Goal: Transaction & Acquisition: Purchase product/service

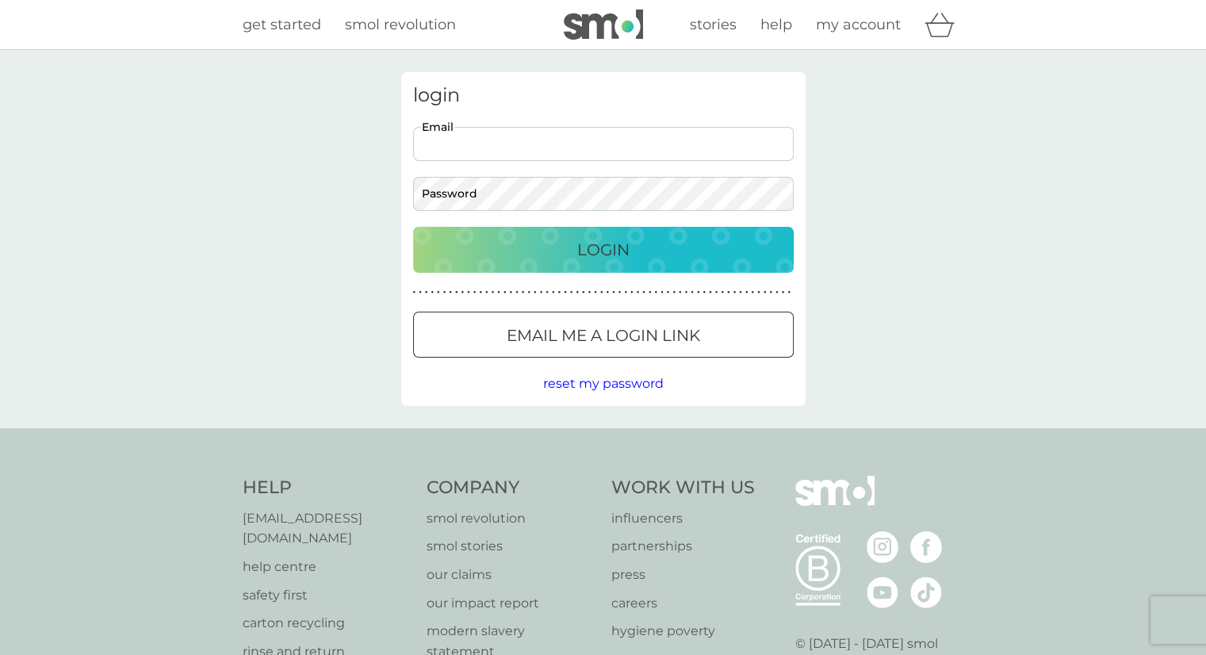
click at [514, 144] on input "Email" at bounding box center [603, 144] width 380 height 34
type input "riversideteam@cornerwayscare.co.uk"
click at [601, 247] on p "Login" at bounding box center [603, 249] width 52 height 25
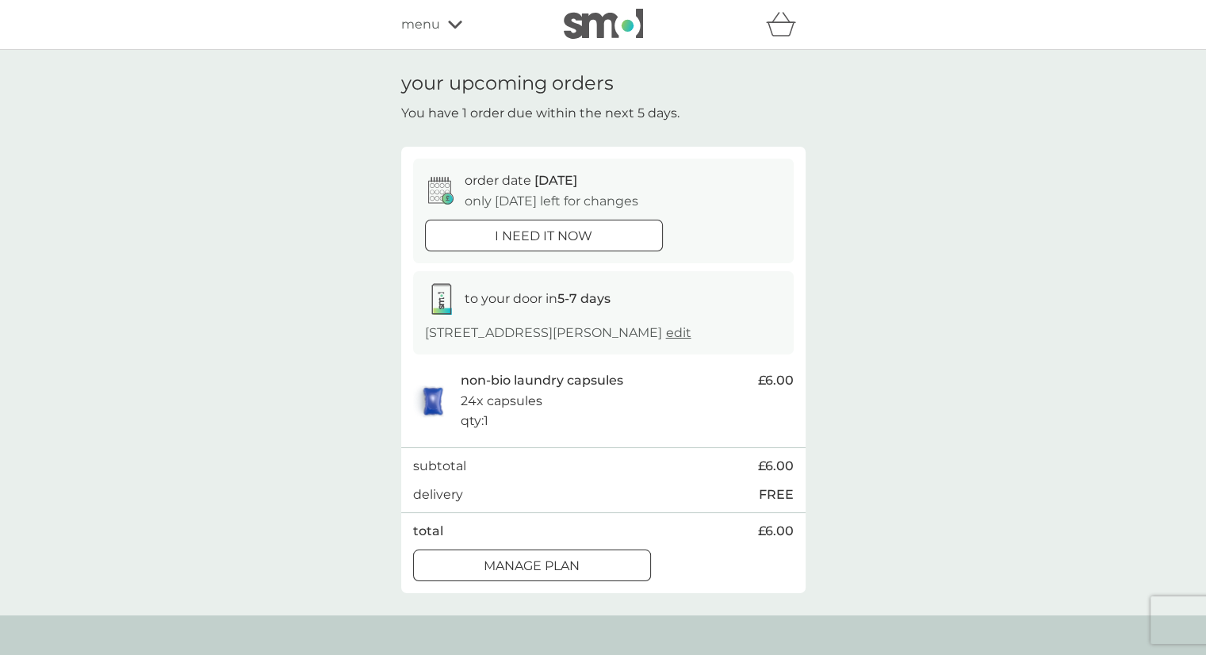
click at [587, 568] on div "Manage plan" at bounding box center [532, 566] width 236 height 21
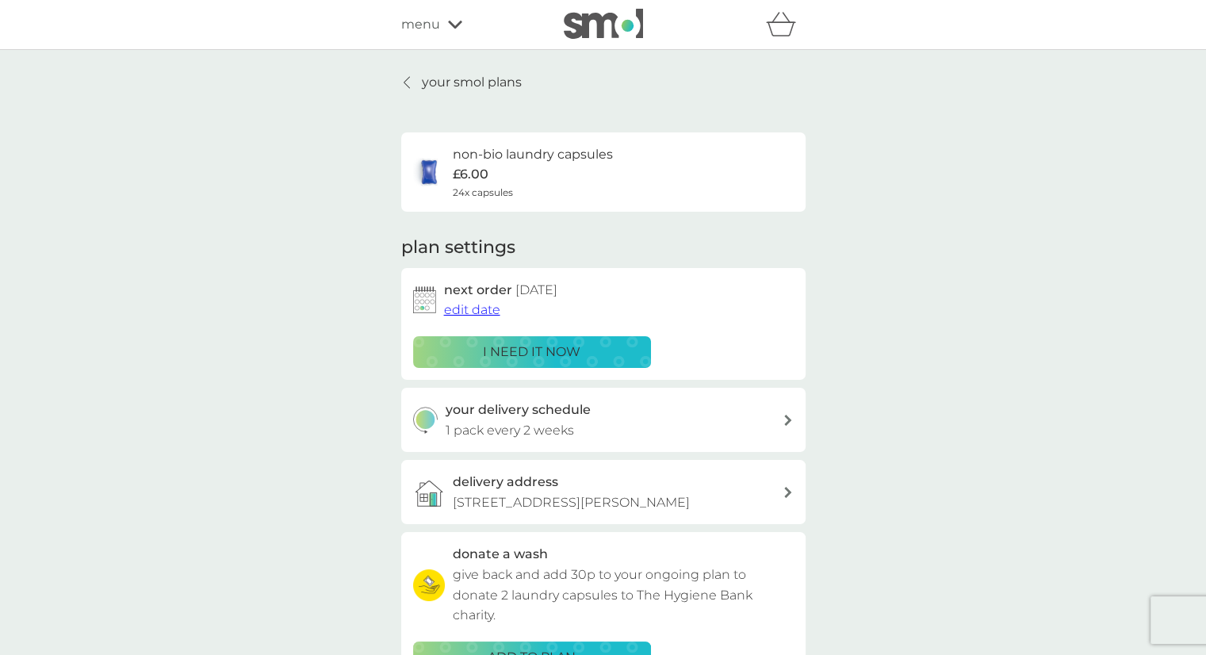
click at [522, 178] on div "non-bio laundry capsules £6.00 24x capsules" at bounding box center [533, 171] width 160 height 55
click at [431, 24] on span "menu" at bounding box center [420, 24] width 39 height 21
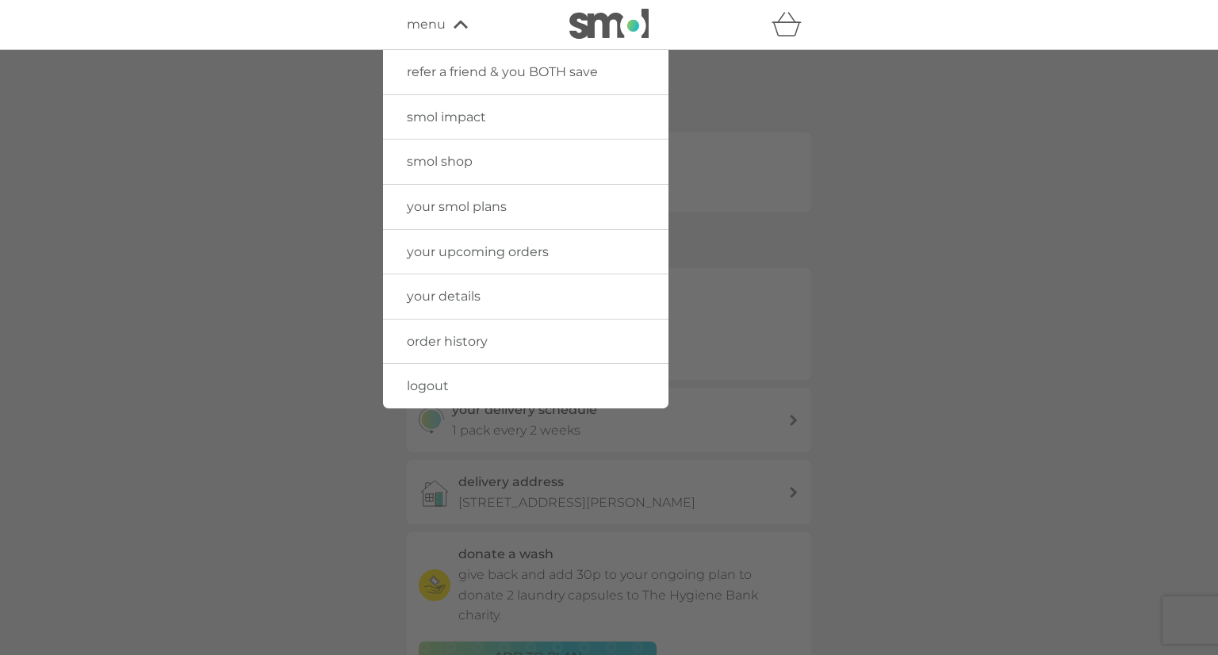
click at [459, 162] on span "smol shop" at bounding box center [440, 161] width 66 height 15
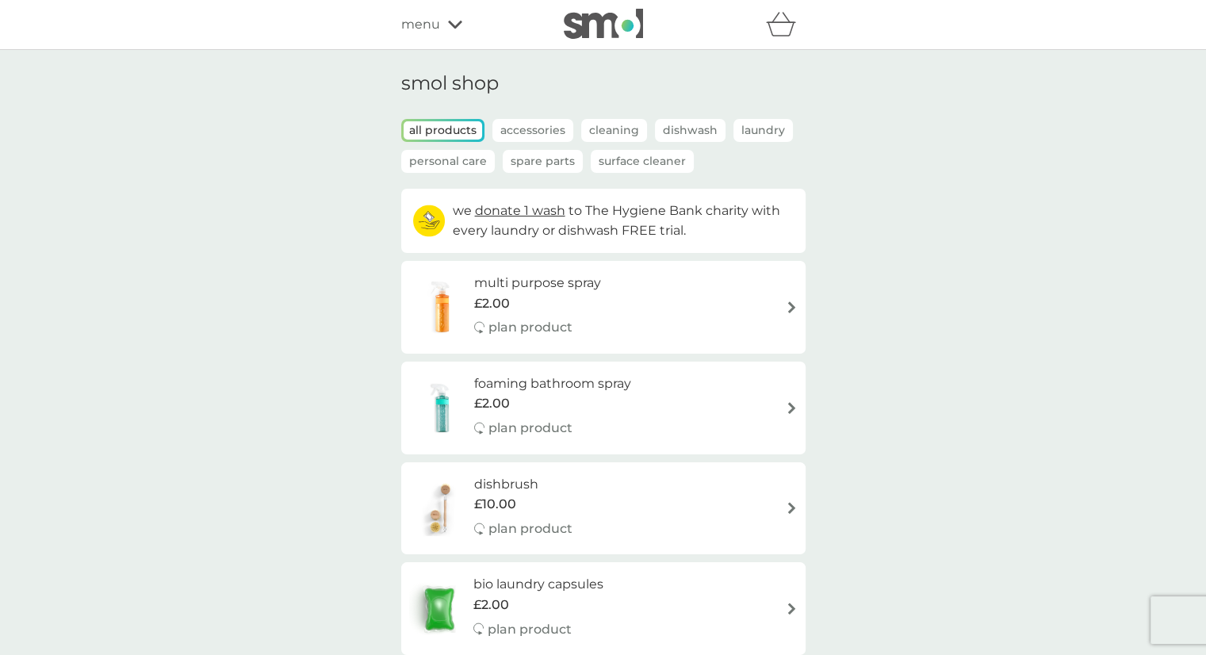
click at [451, 21] on icon at bounding box center [455, 25] width 14 height 10
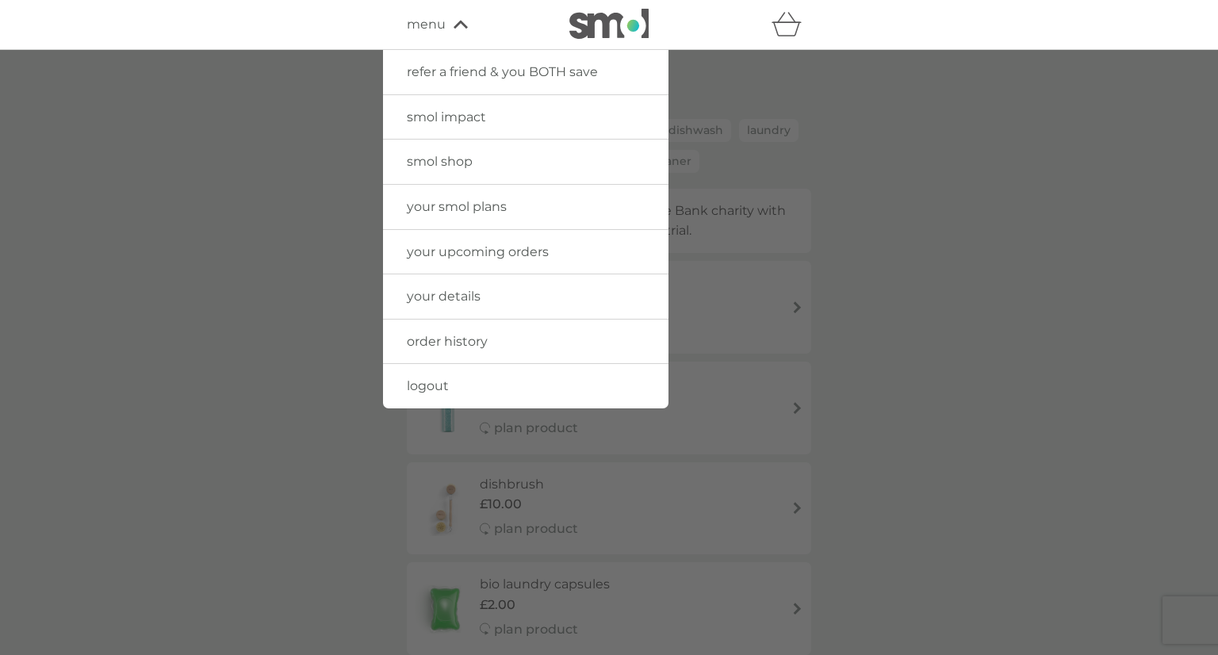
click at [461, 210] on span "your smol plans" at bounding box center [457, 206] width 100 height 15
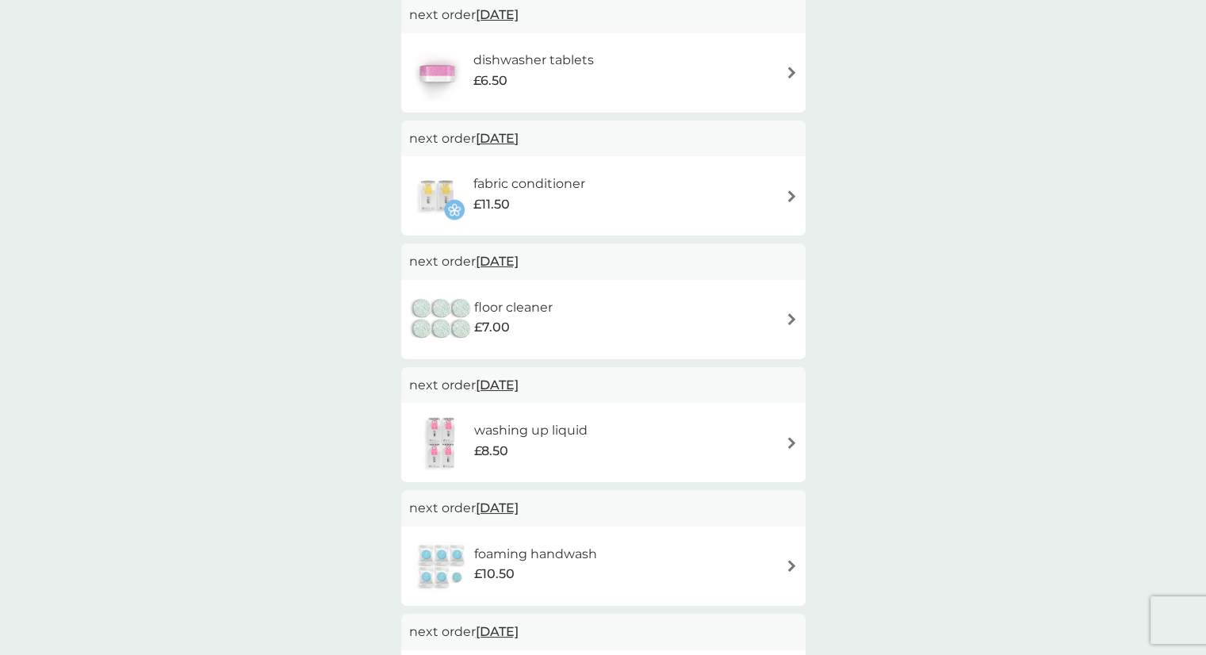
scroll to position [384, 0]
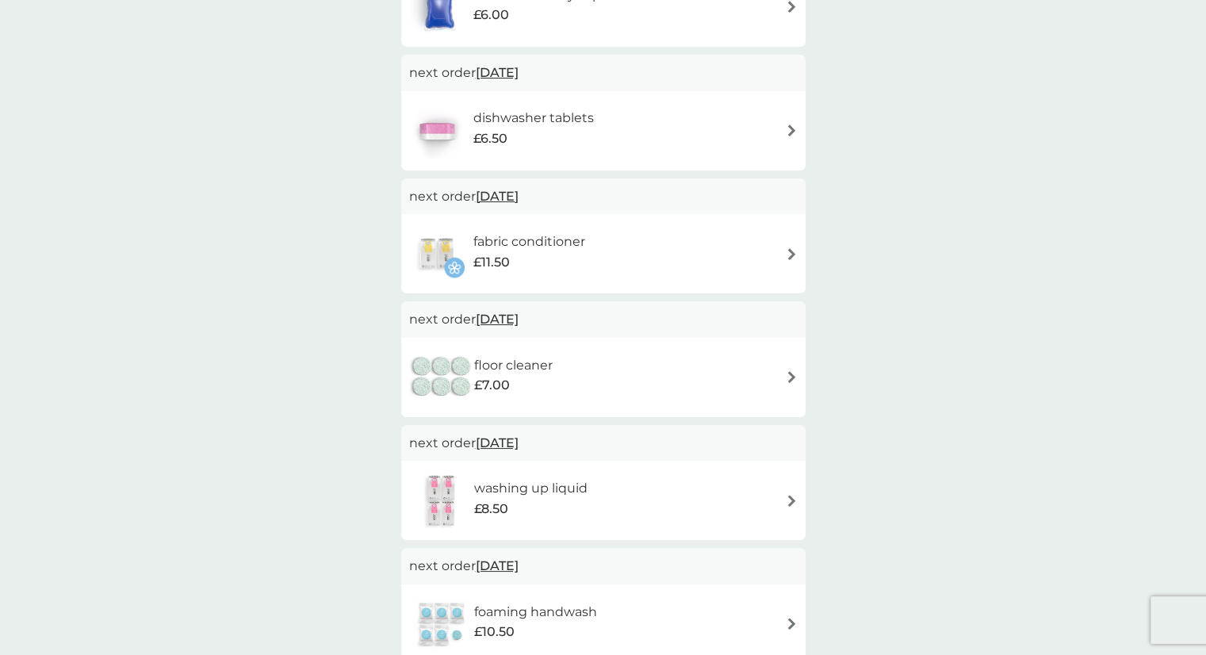
click at [541, 365] on h6 "floor cleaner" at bounding box center [513, 365] width 78 height 21
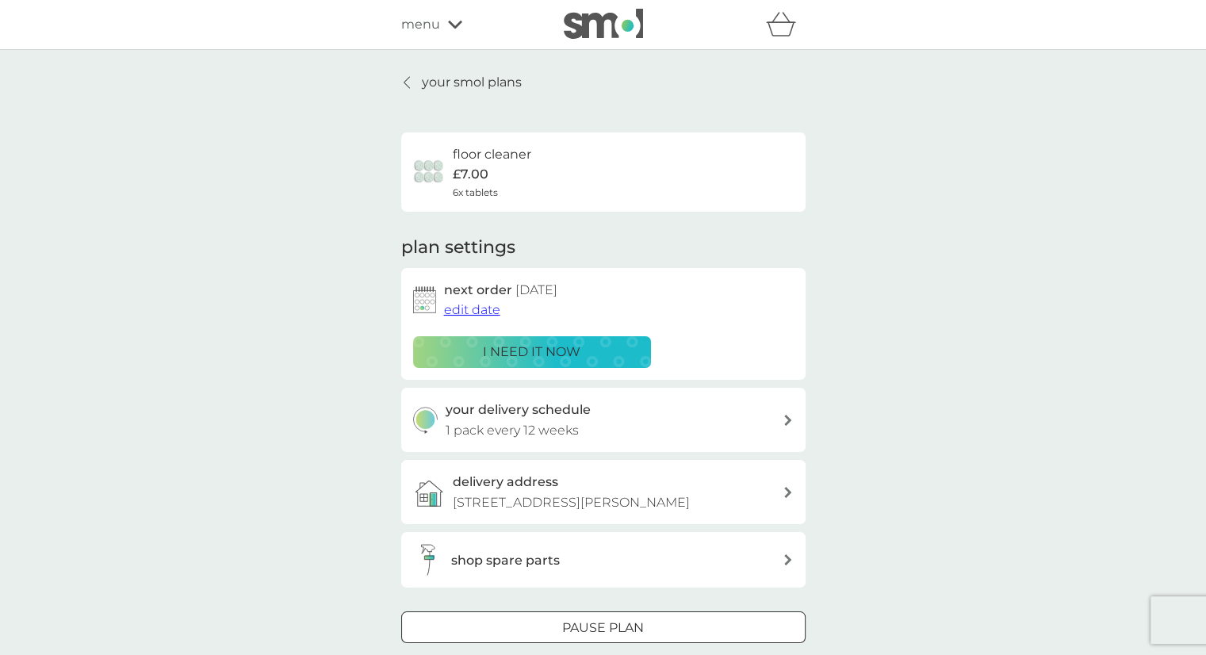
click at [584, 434] on div "your delivery schedule 1 pack every 12 weeks" at bounding box center [613, 419] width 337 height 40
select select "84"
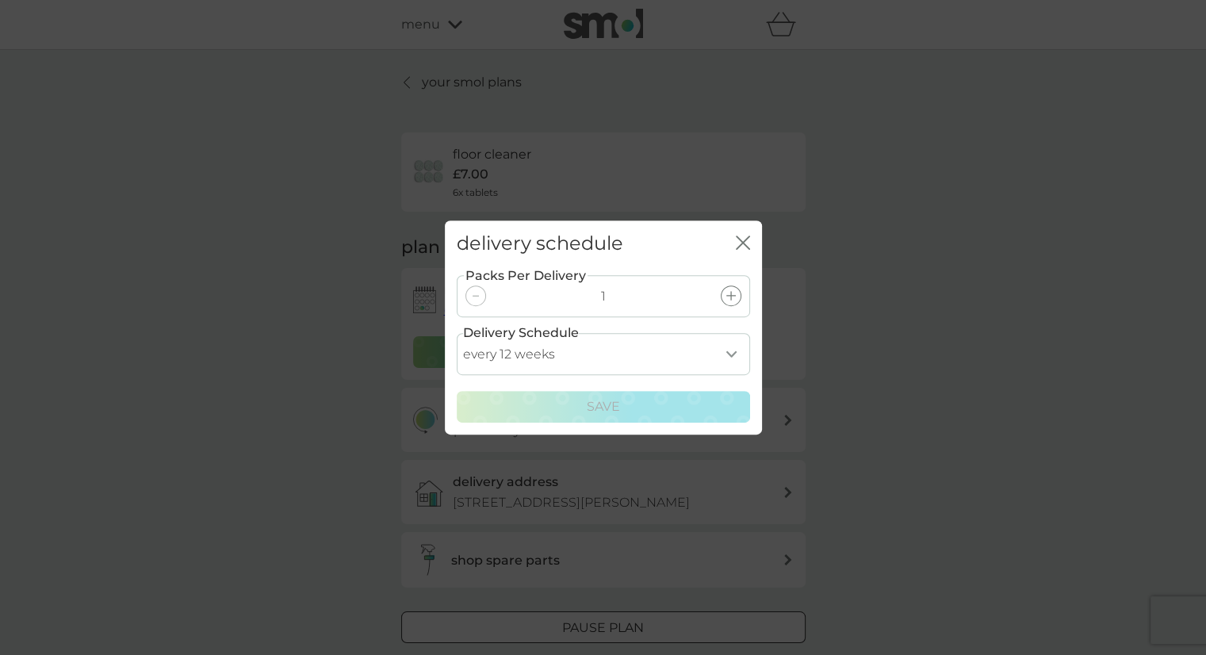
click at [729, 293] on icon at bounding box center [731, 296] width 10 height 10
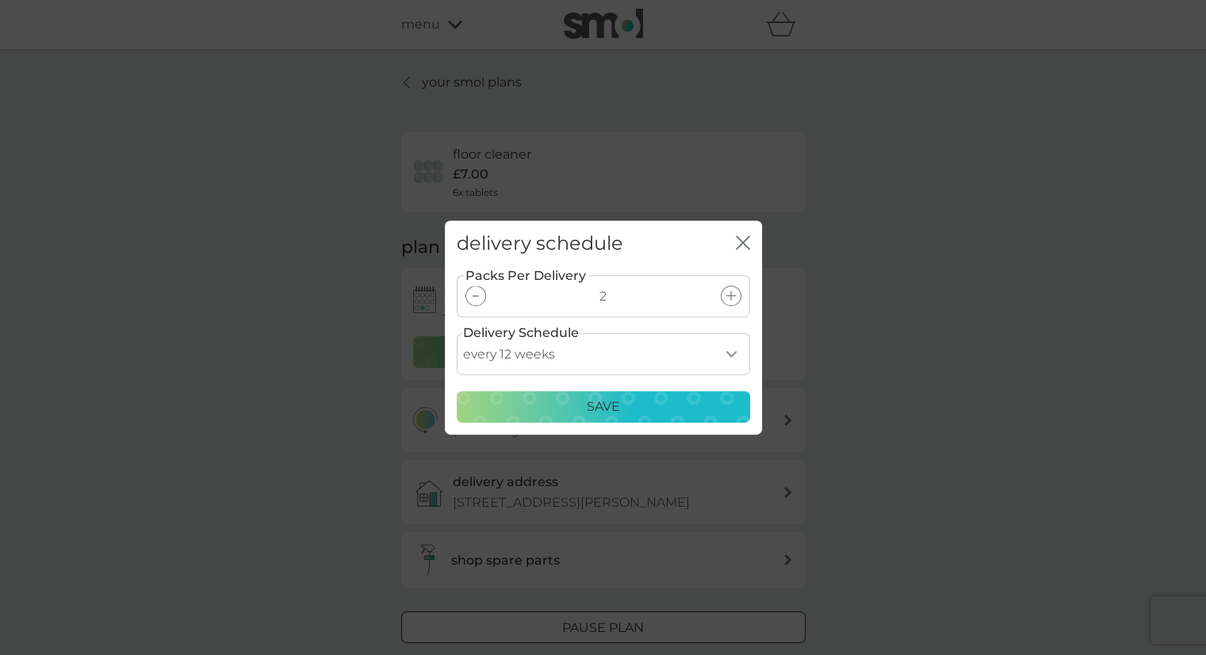
click at [896, 302] on div "delivery schedule close Packs Per Delivery 2 Delivery Schedule every 1 week eve…" at bounding box center [603, 327] width 1206 height 655
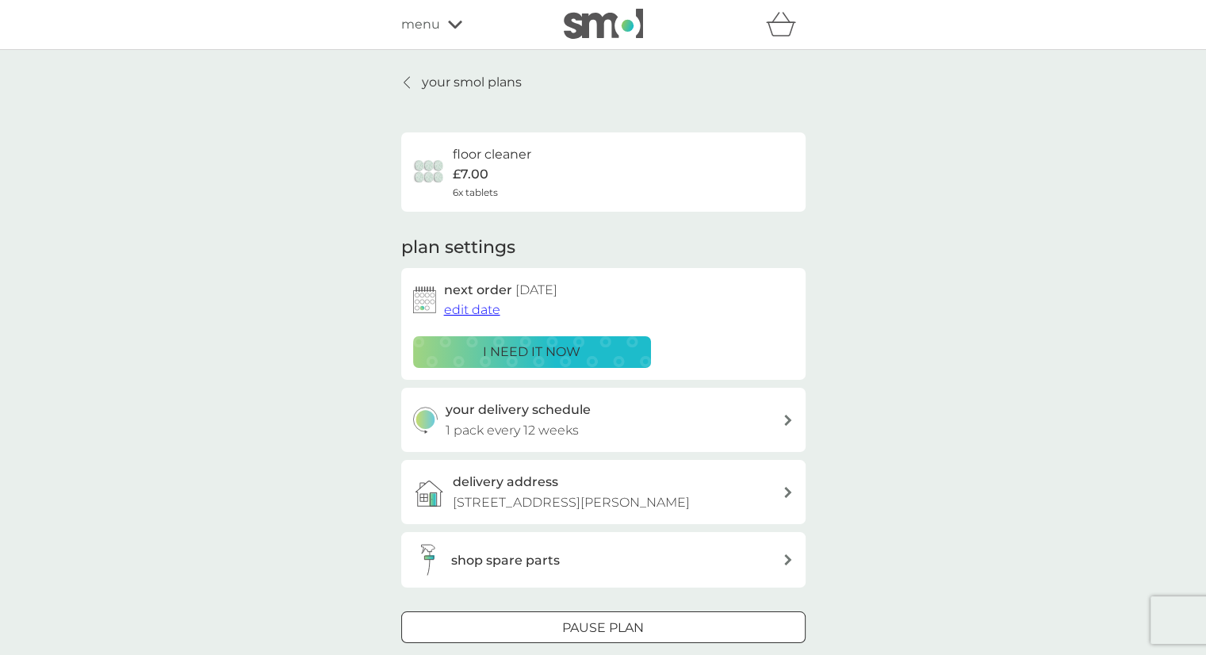
click at [430, 21] on span "menu" at bounding box center [420, 24] width 39 height 21
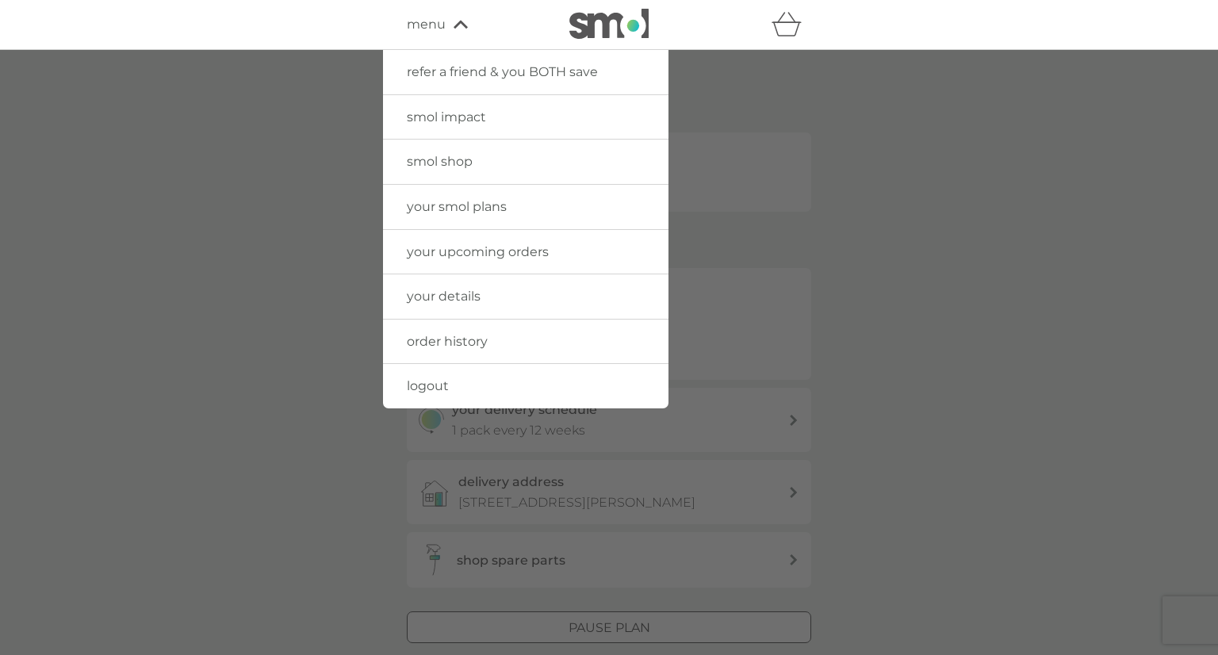
click at [430, 162] on span "smol shop" at bounding box center [440, 161] width 66 height 15
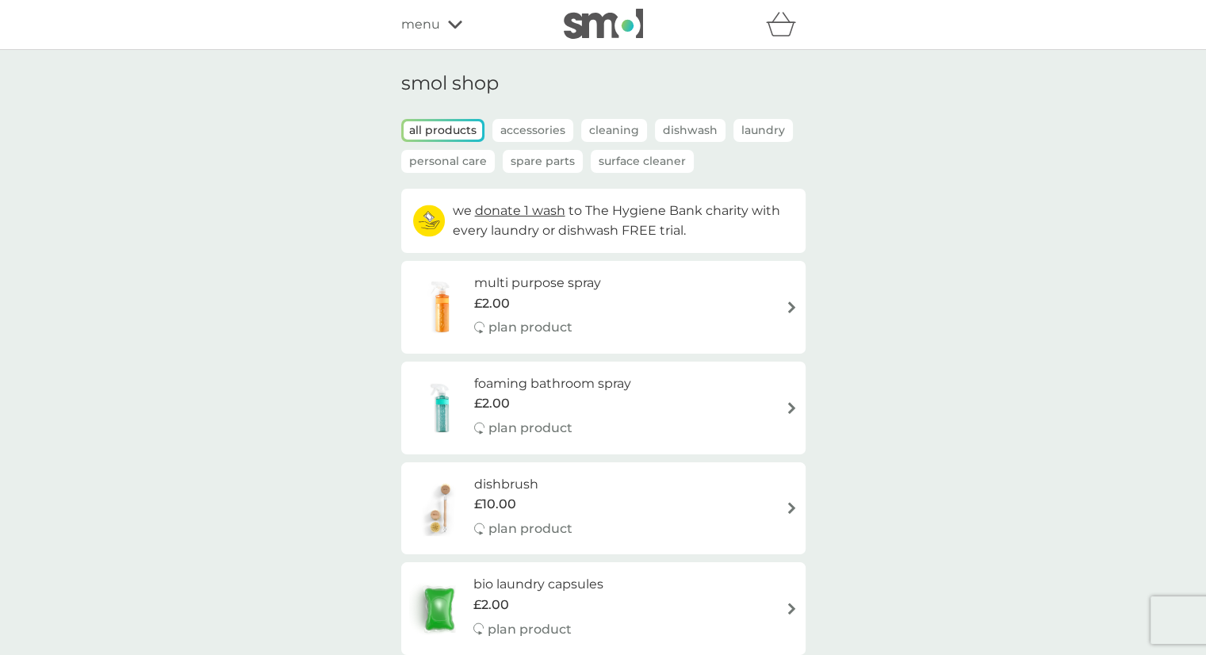
click at [617, 128] on p "Cleaning" at bounding box center [614, 130] width 66 height 23
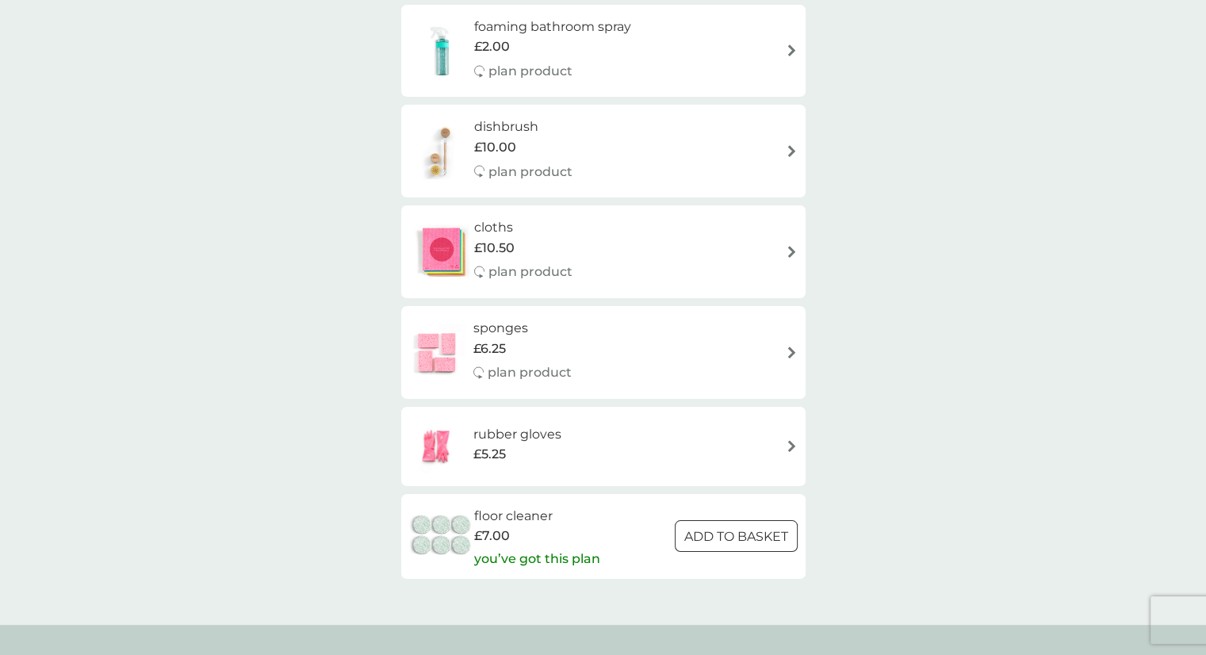
scroll to position [285, 0]
click at [448, 528] on img at bounding box center [441, 534] width 65 height 55
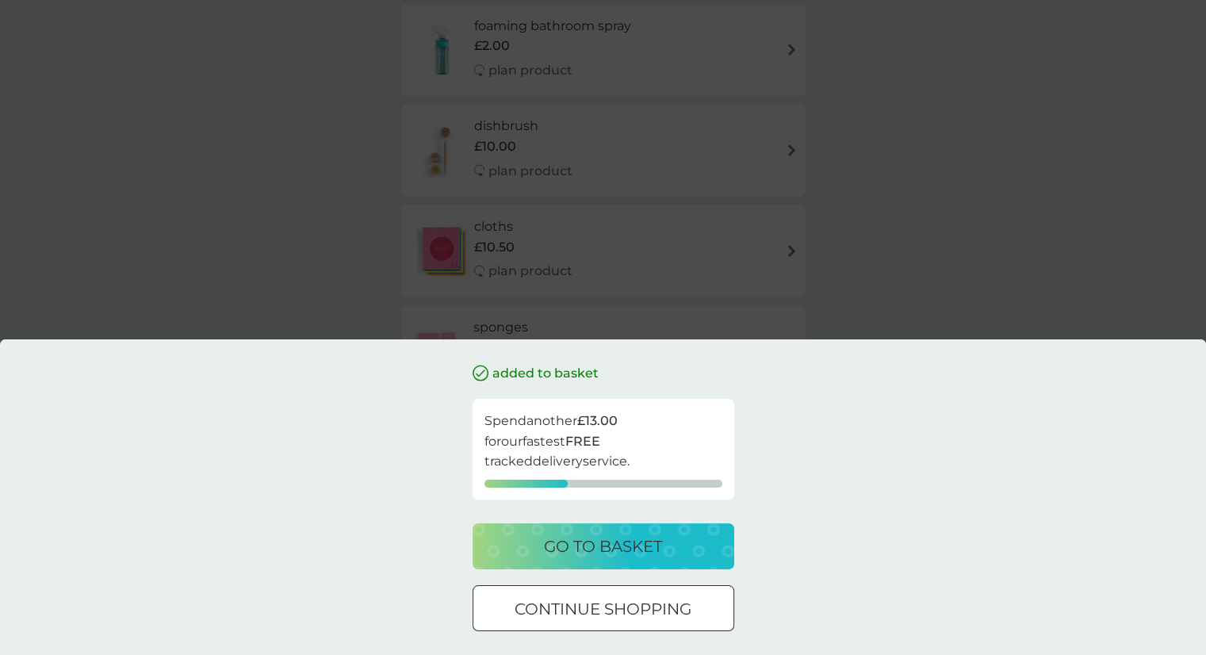
click at [573, 612] on p "continue shopping" at bounding box center [602, 608] width 177 height 25
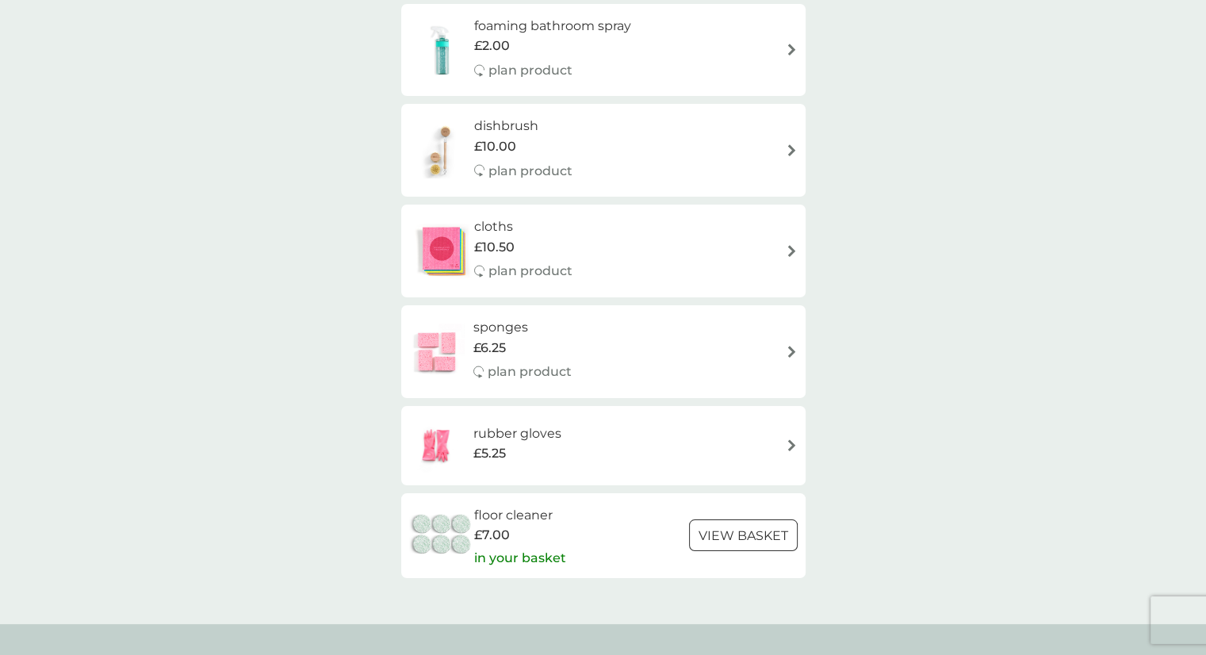
click at [498, 513] on h6 "floor cleaner" at bounding box center [520, 515] width 92 height 21
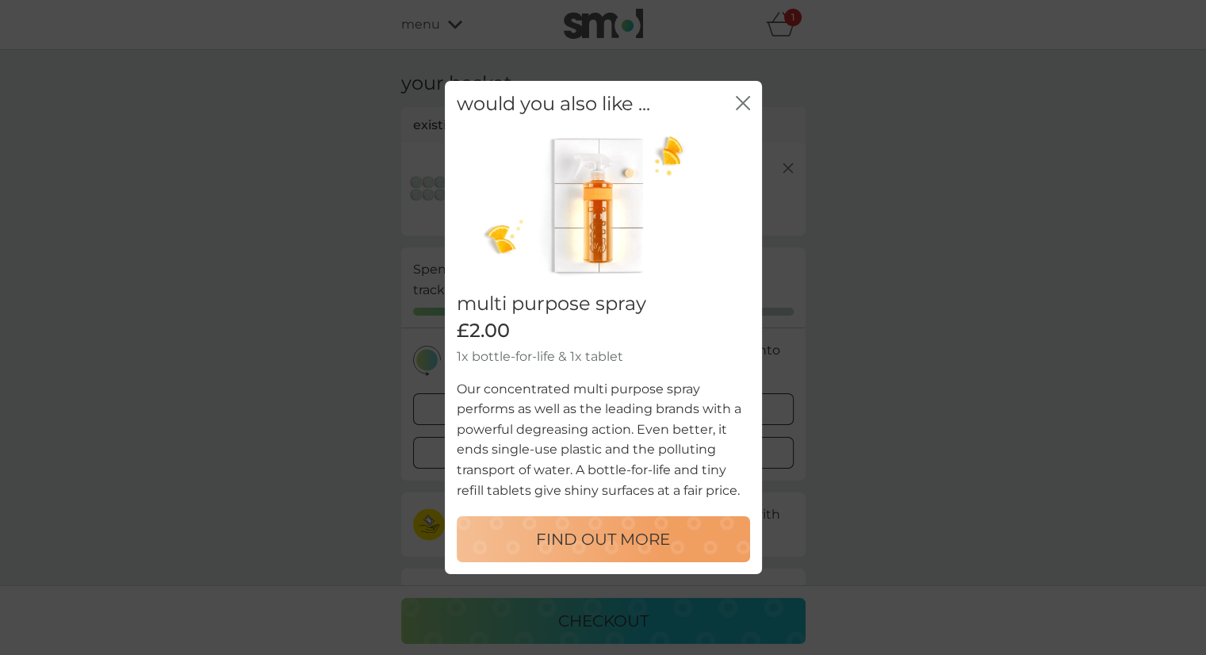
click at [747, 108] on icon "close" at bounding box center [746, 103] width 6 height 13
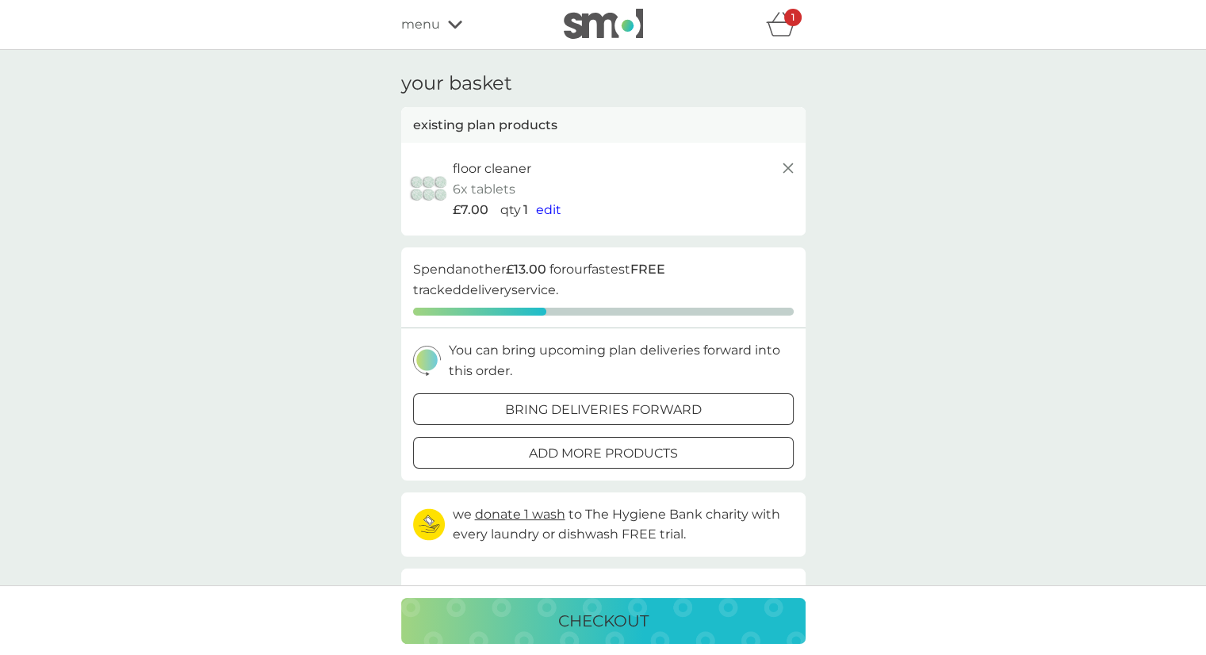
click at [789, 169] on icon at bounding box center [787, 168] width 19 height 19
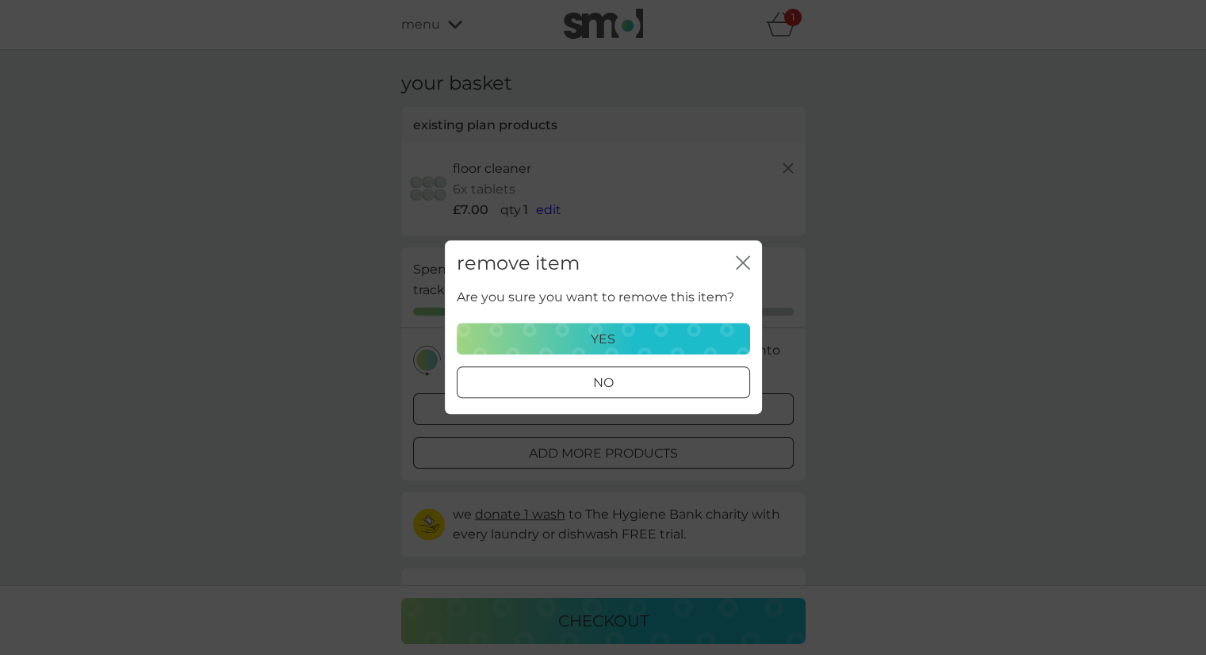
click at [595, 340] on p "yes" at bounding box center [603, 339] width 25 height 21
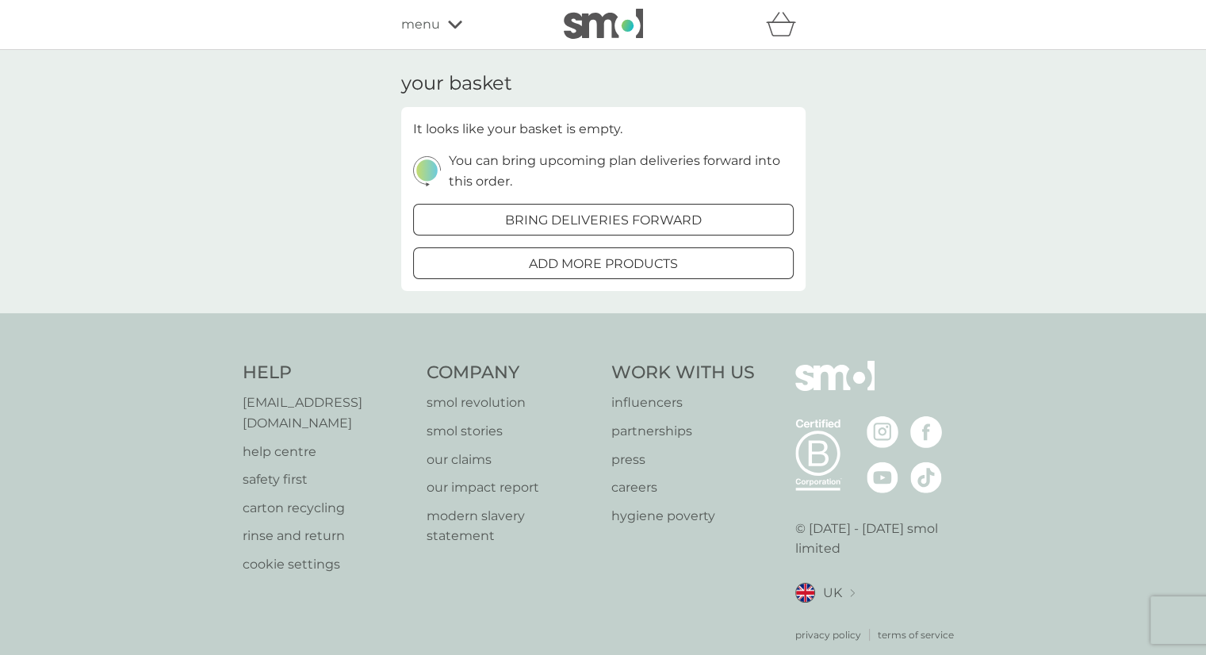
click at [583, 223] on div at bounding box center [603, 220] width 57 height 17
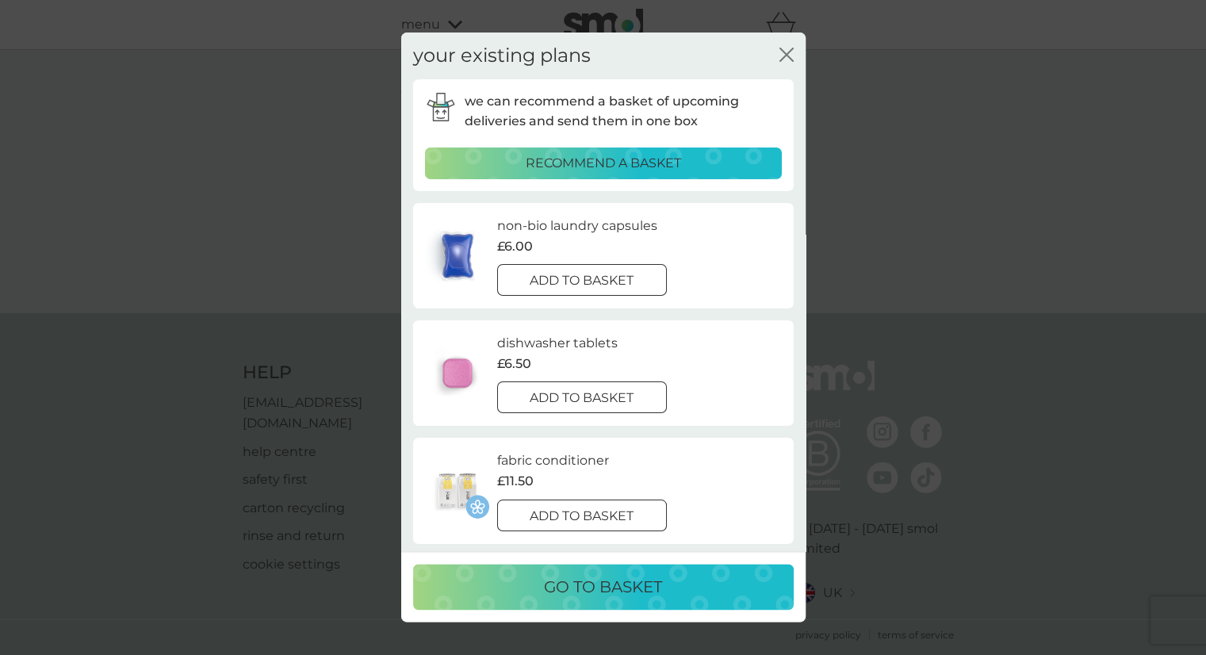
click at [782, 55] on icon "close" at bounding box center [786, 55] width 14 height 14
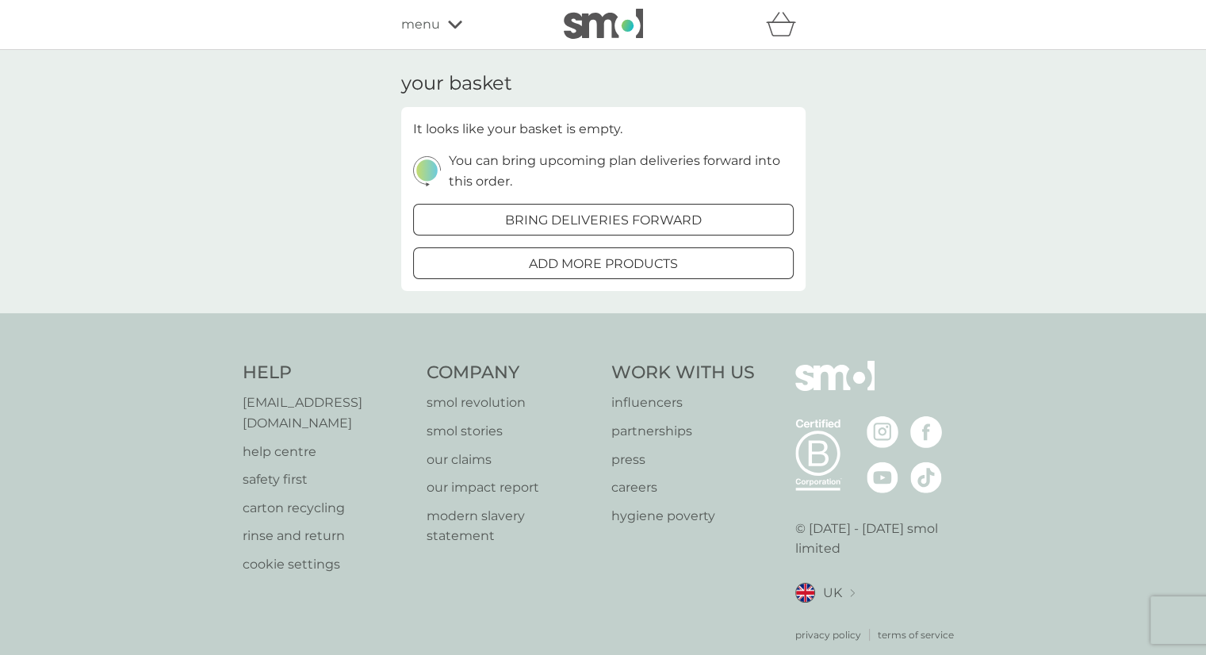
click at [430, 21] on span "menu" at bounding box center [420, 24] width 39 height 21
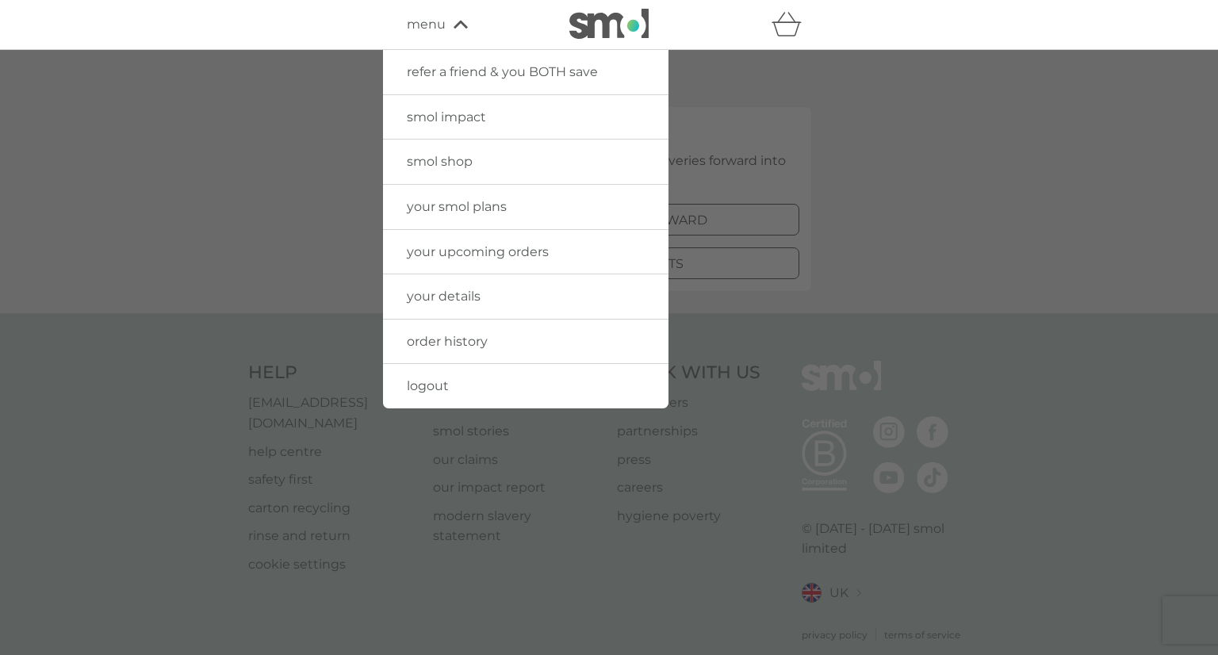
click at [453, 212] on span "your smol plans" at bounding box center [457, 206] width 100 height 15
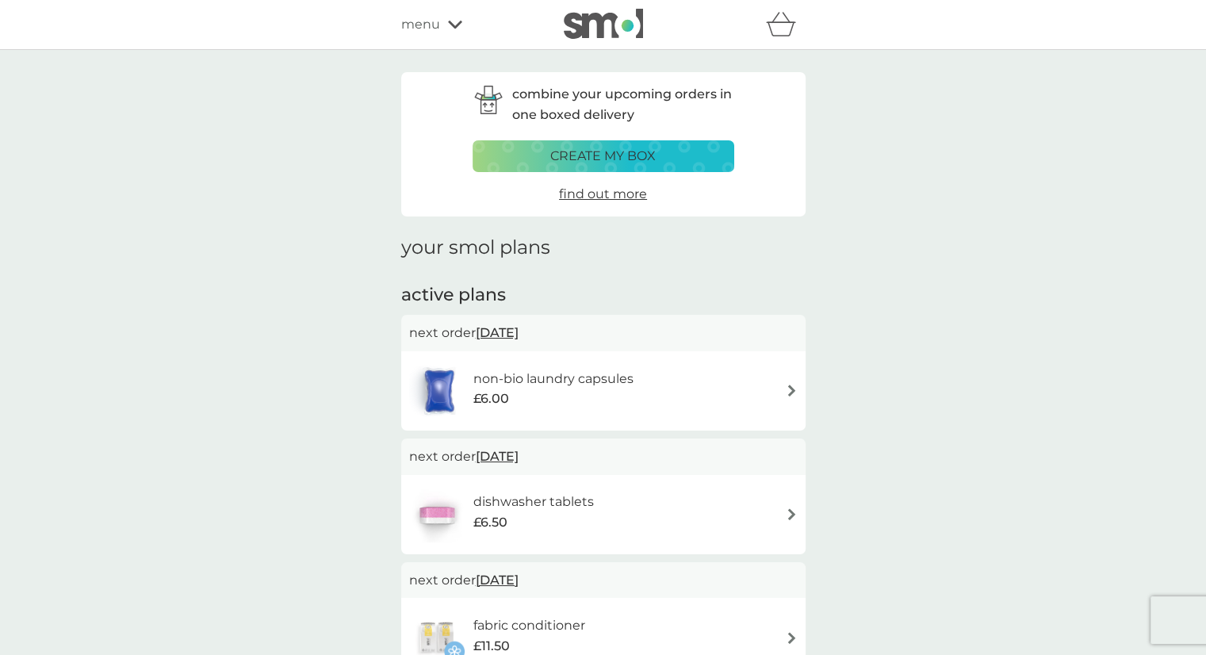
scroll to position [3, 0]
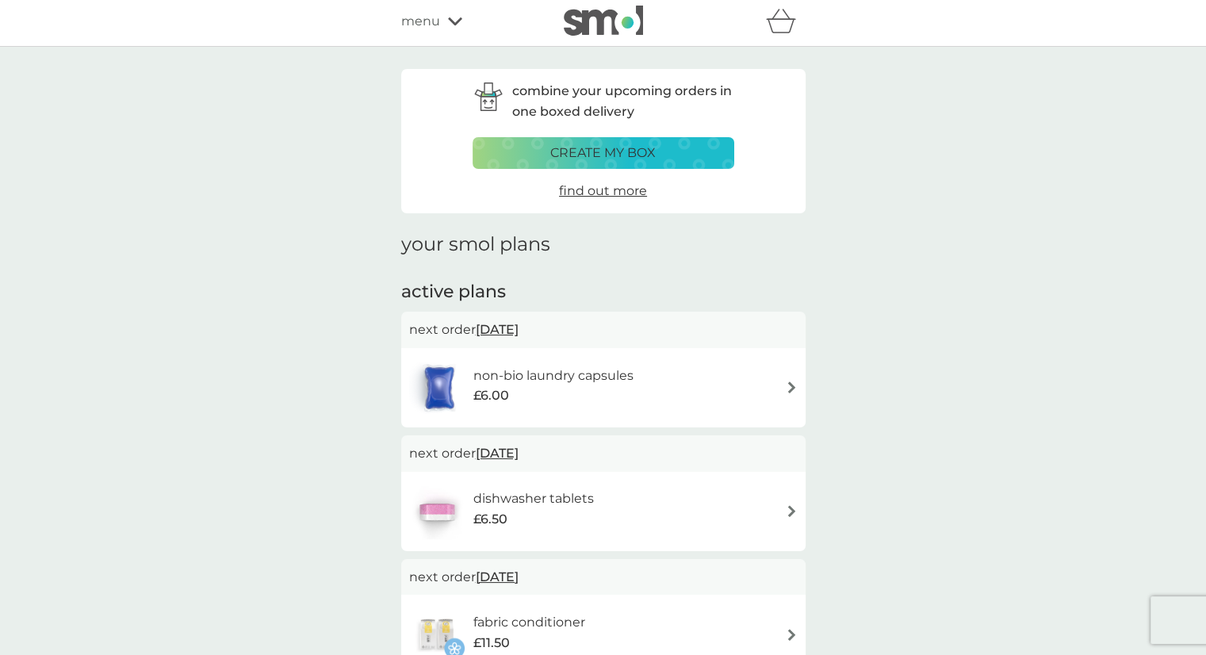
click at [619, 147] on p "create my box" at bounding box center [602, 153] width 105 height 21
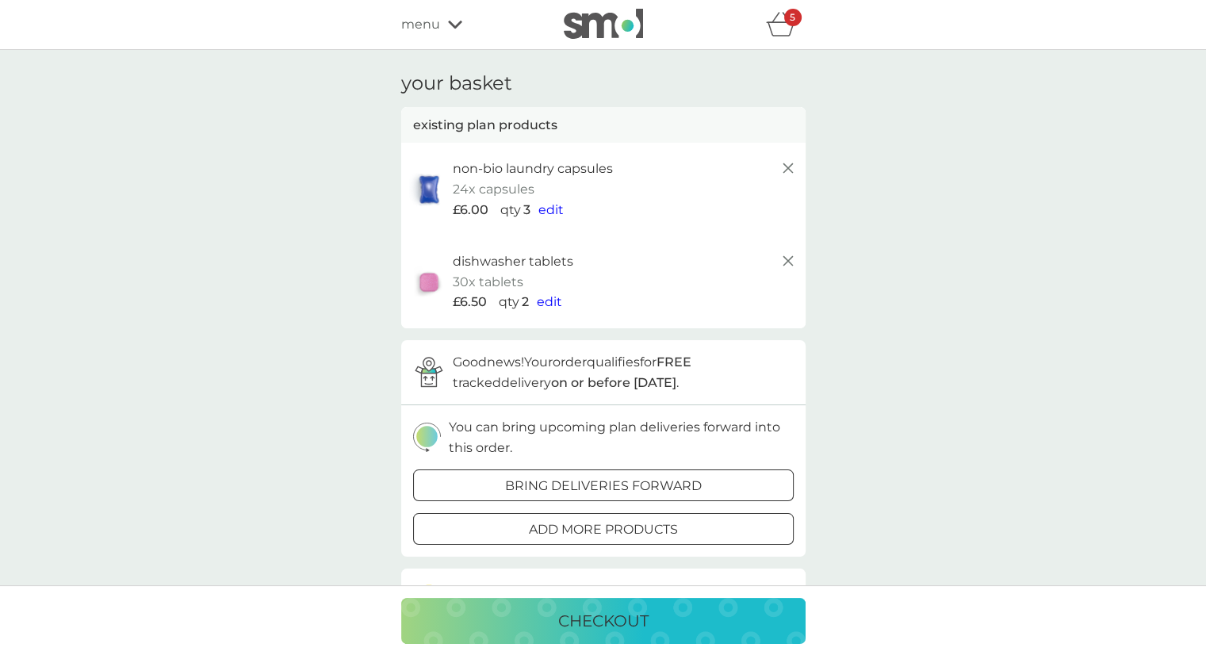
click at [596, 529] on div at bounding box center [603, 530] width 57 height 17
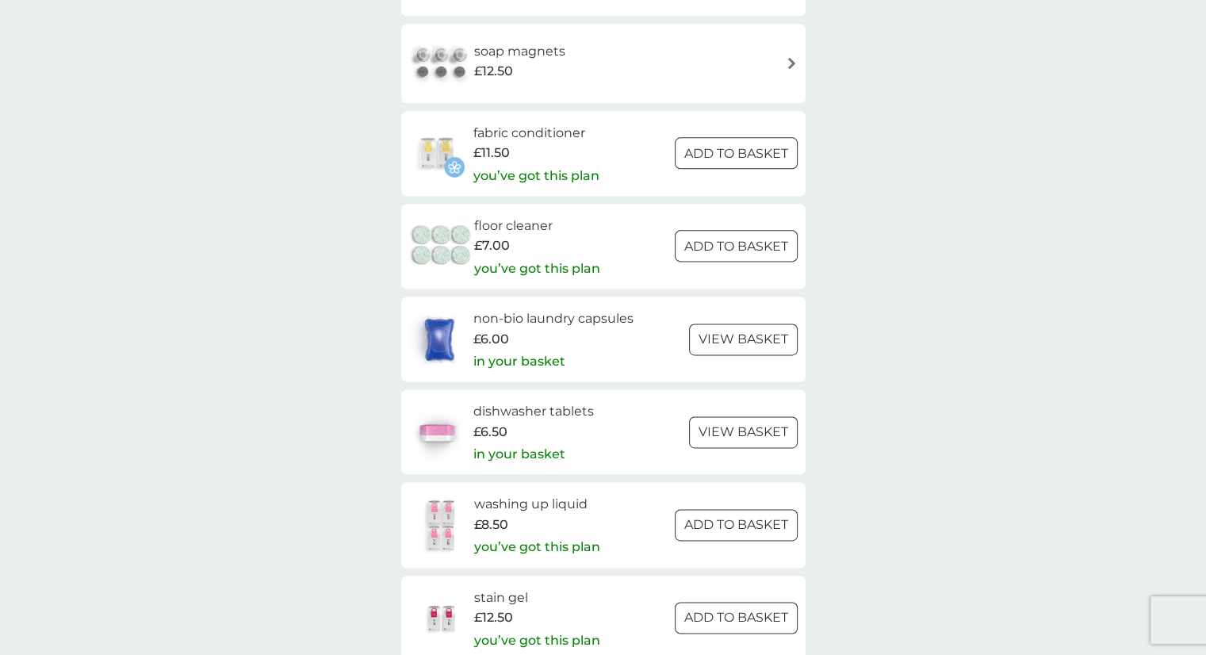
scroll to position [2013, 0]
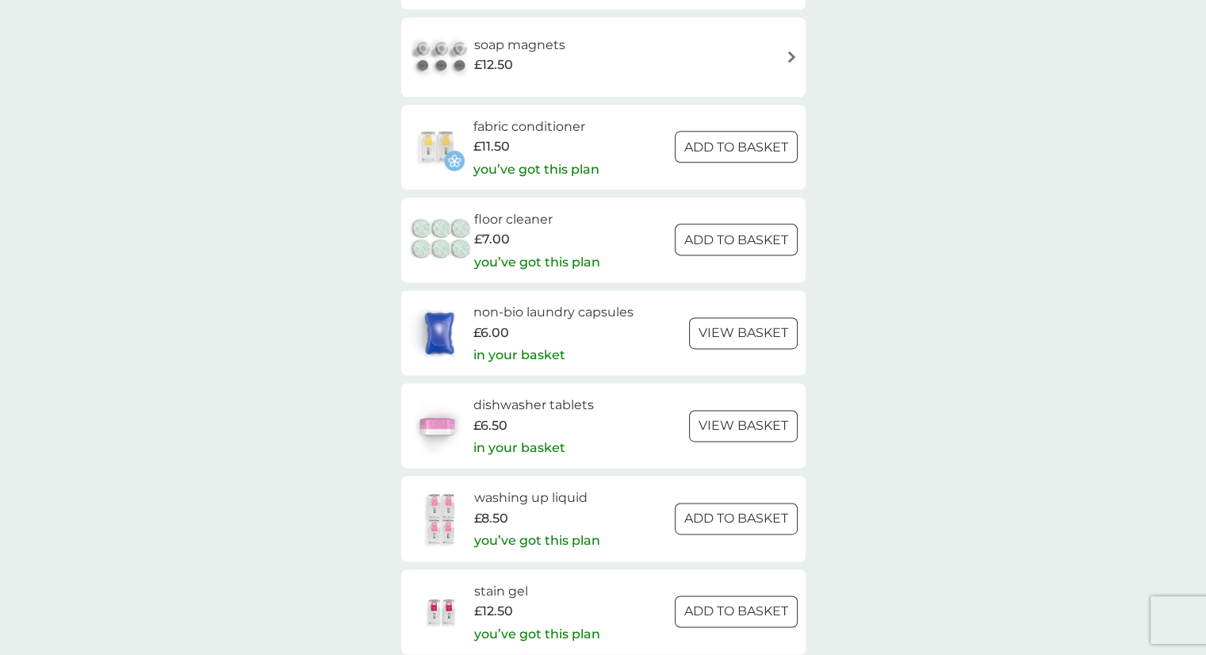
click at [742, 247] on div at bounding box center [735, 239] width 57 height 17
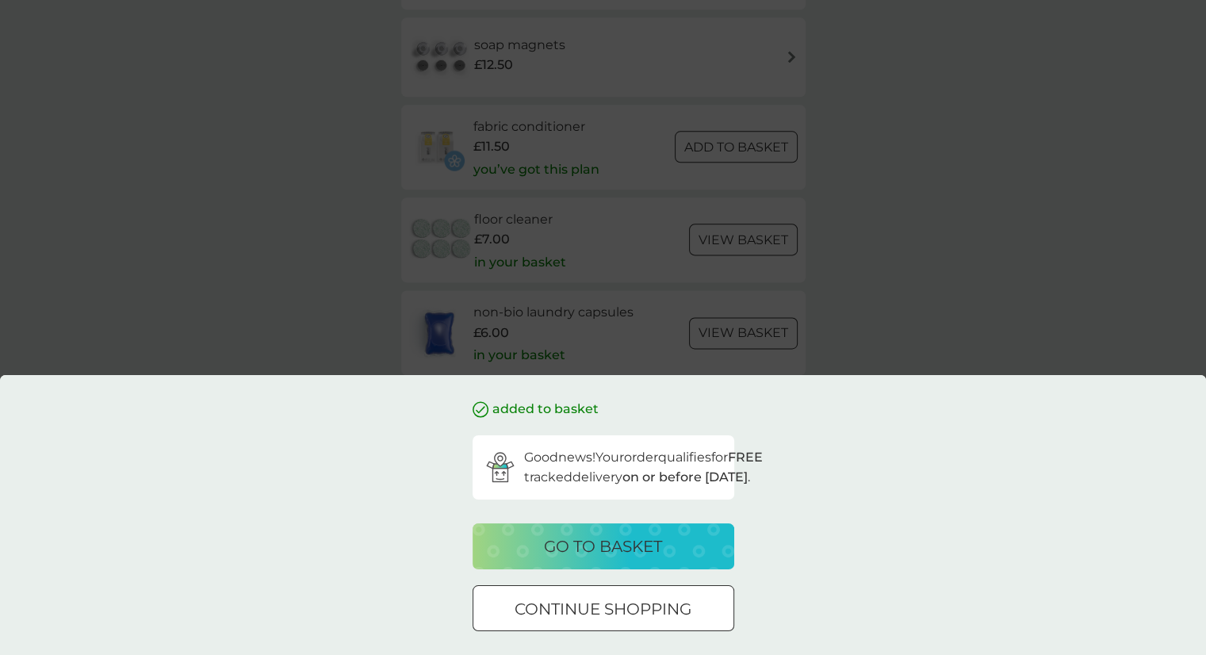
click at [595, 536] on p "go to basket" at bounding box center [603, 545] width 118 height 25
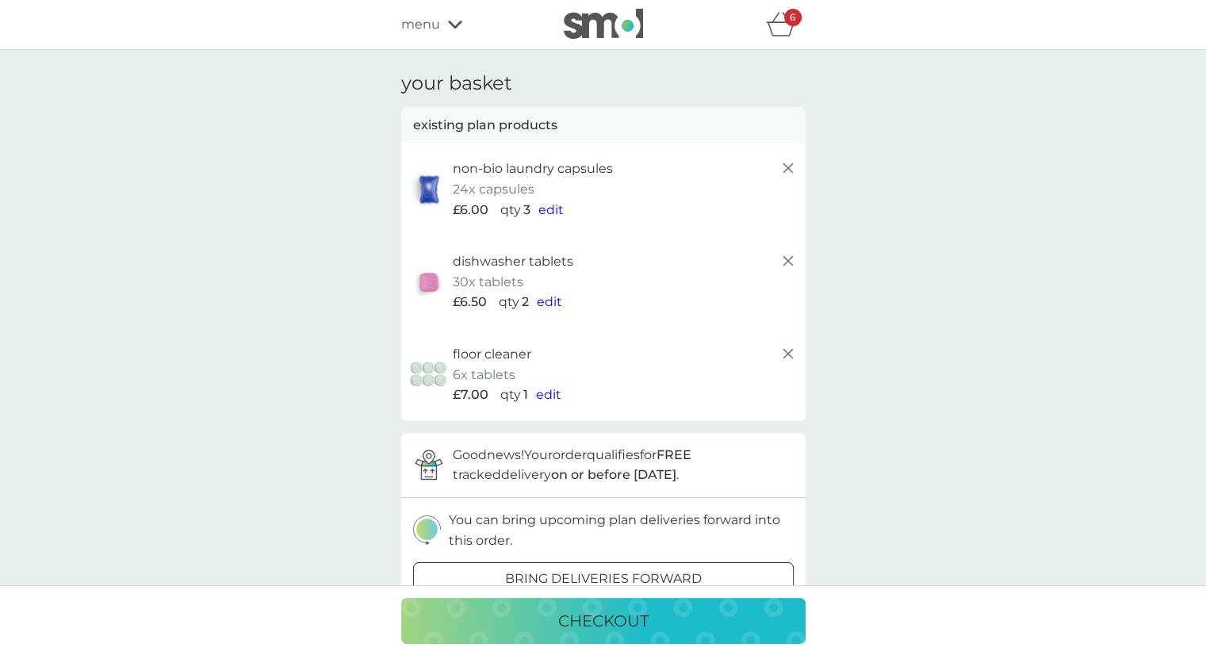
click at [545, 396] on span "edit" at bounding box center [548, 394] width 25 height 15
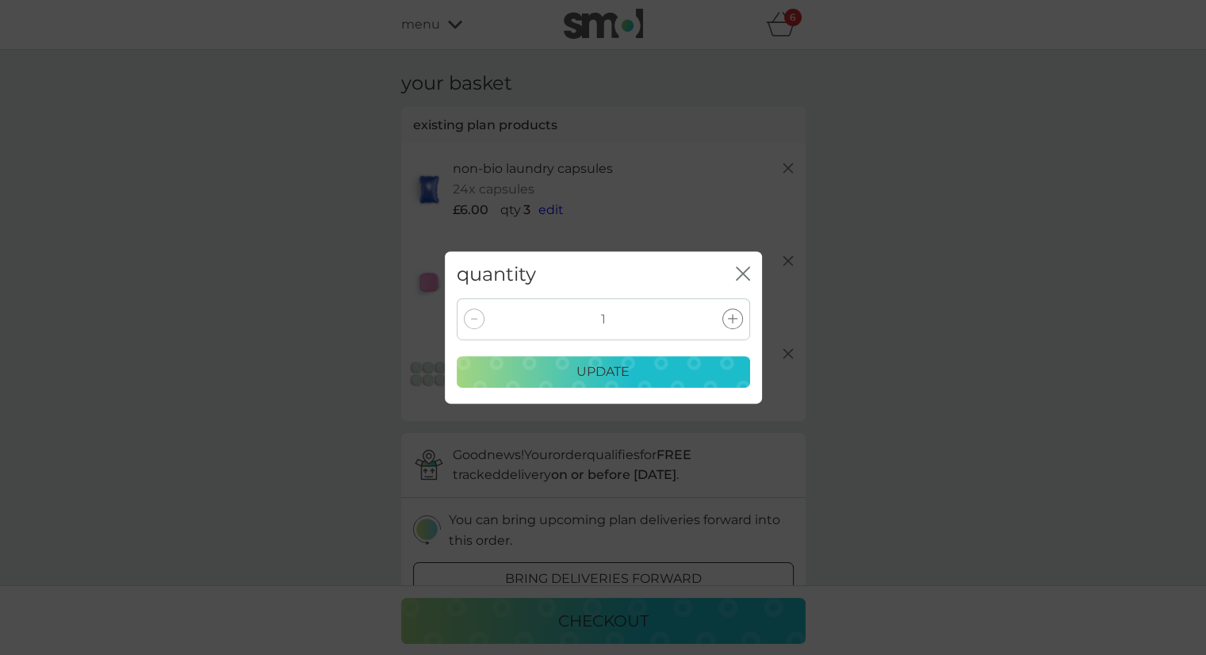
click at [728, 319] on icon at bounding box center [733, 319] width 10 height 10
click at [603, 375] on p "update" at bounding box center [602, 371] width 53 height 21
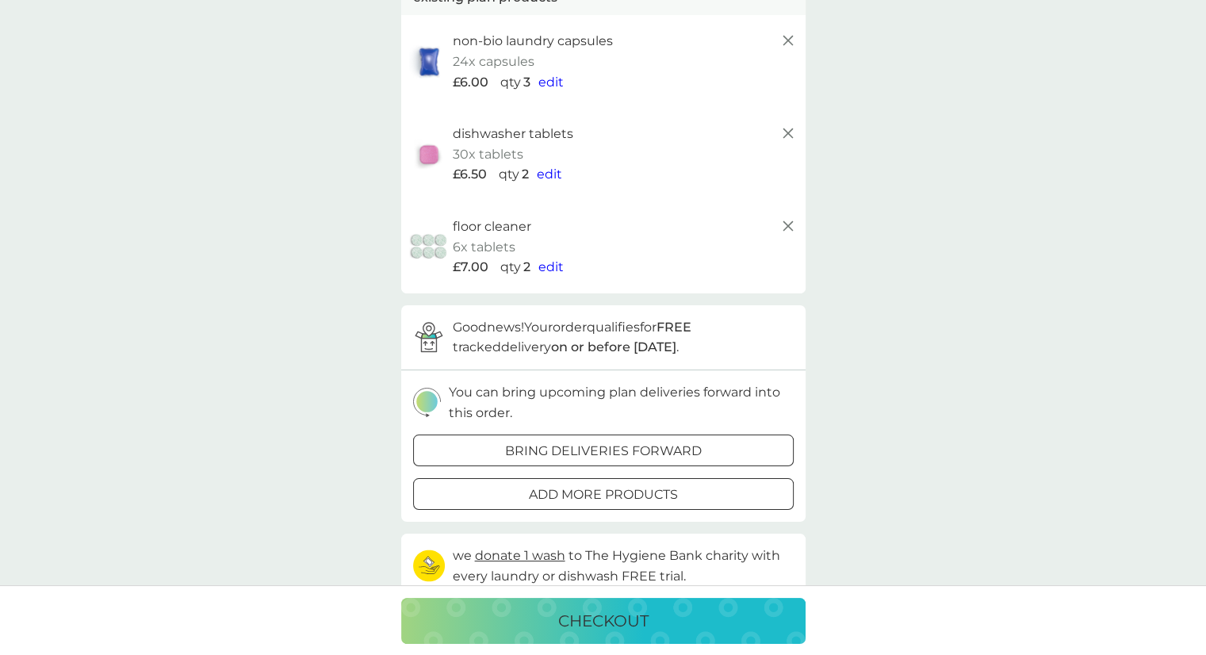
scroll to position [124, 0]
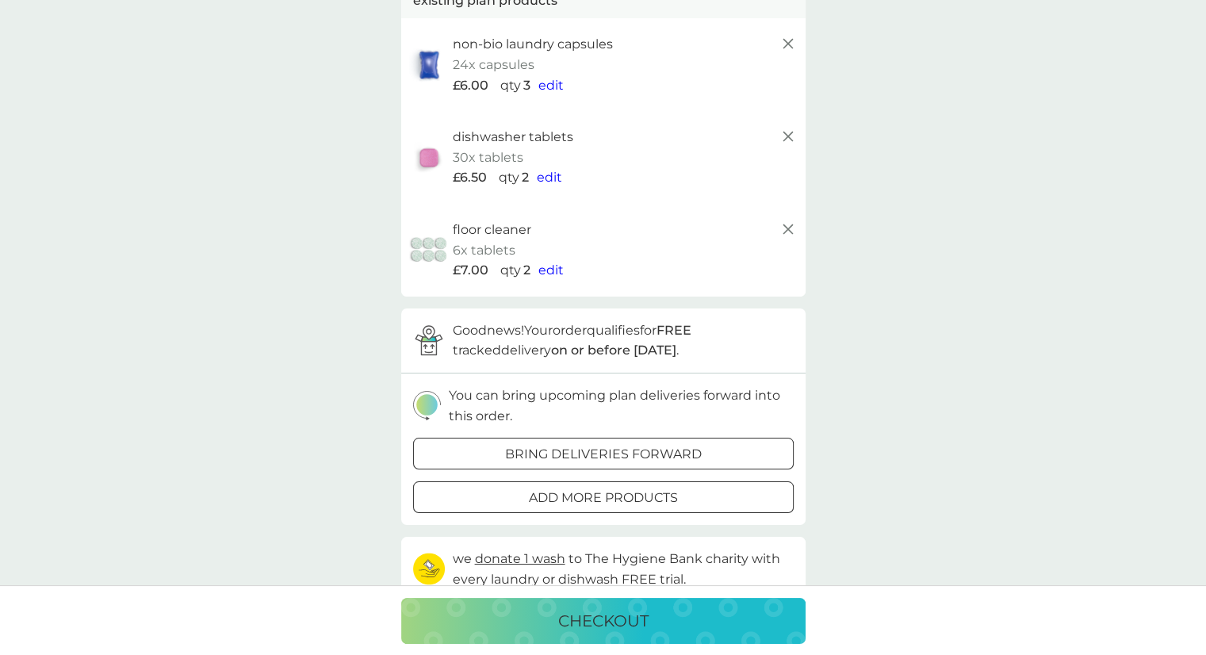
click at [611, 449] on div at bounding box center [603, 453] width 57 height 17
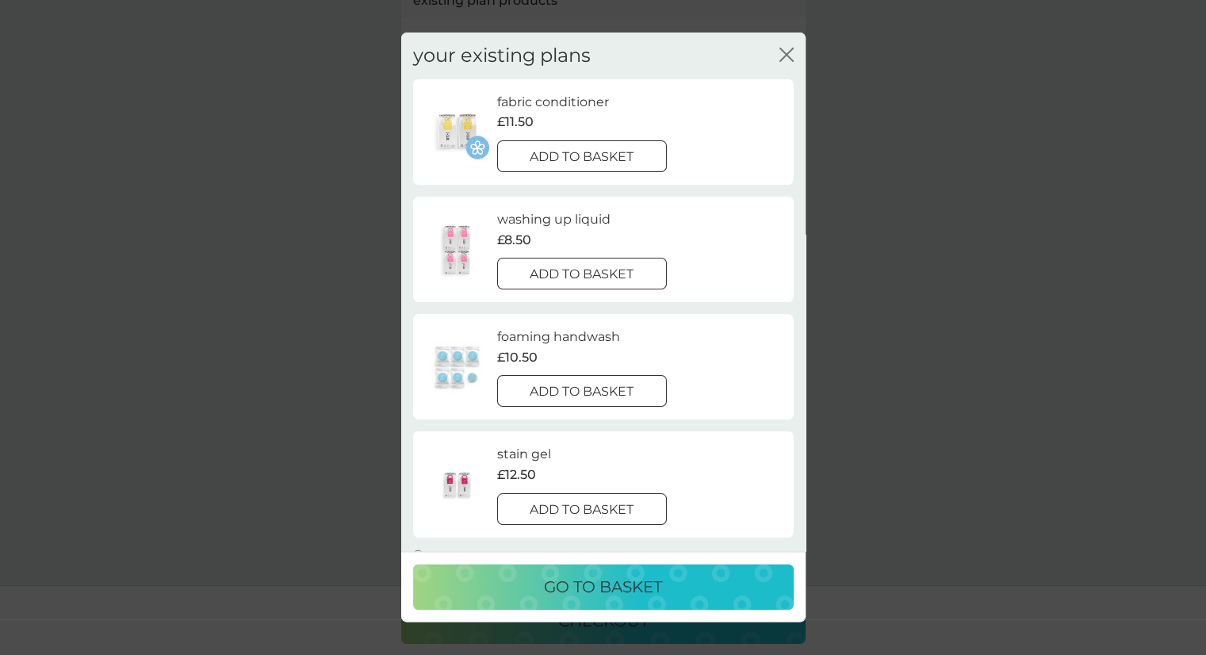
click at [558, 387] on div at bounding box center [563, 391] width 14 height 14
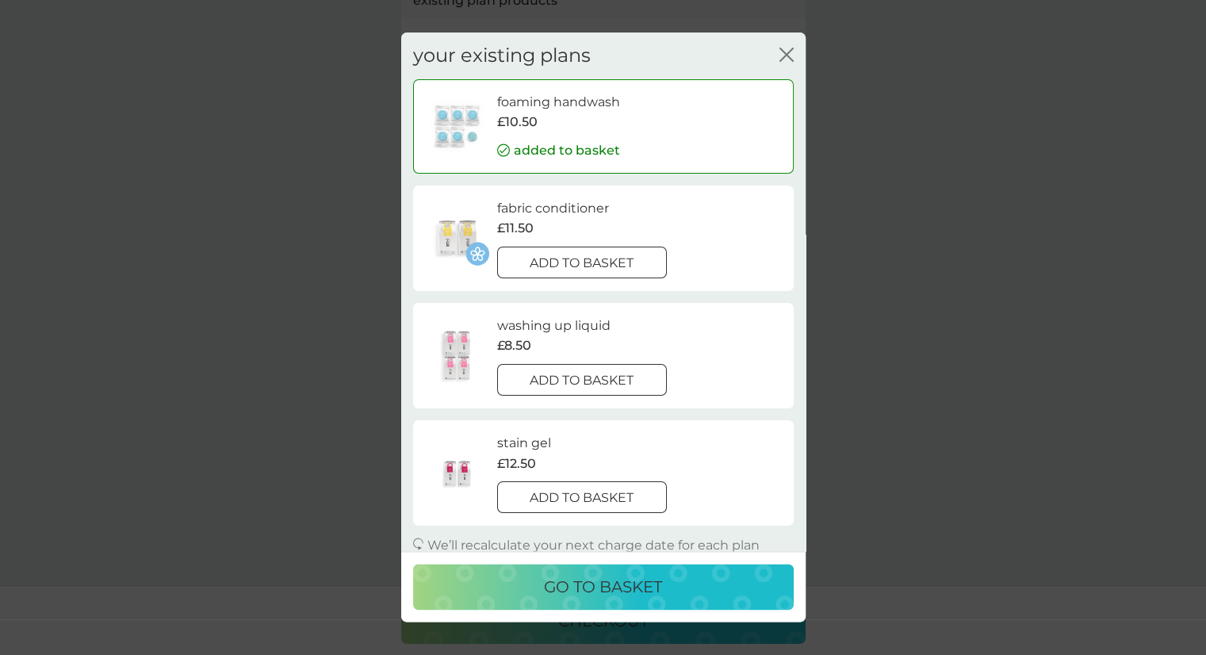
click at [603, 590] on p "go to basket" at bounding box center [603, 587] width 118 height 25
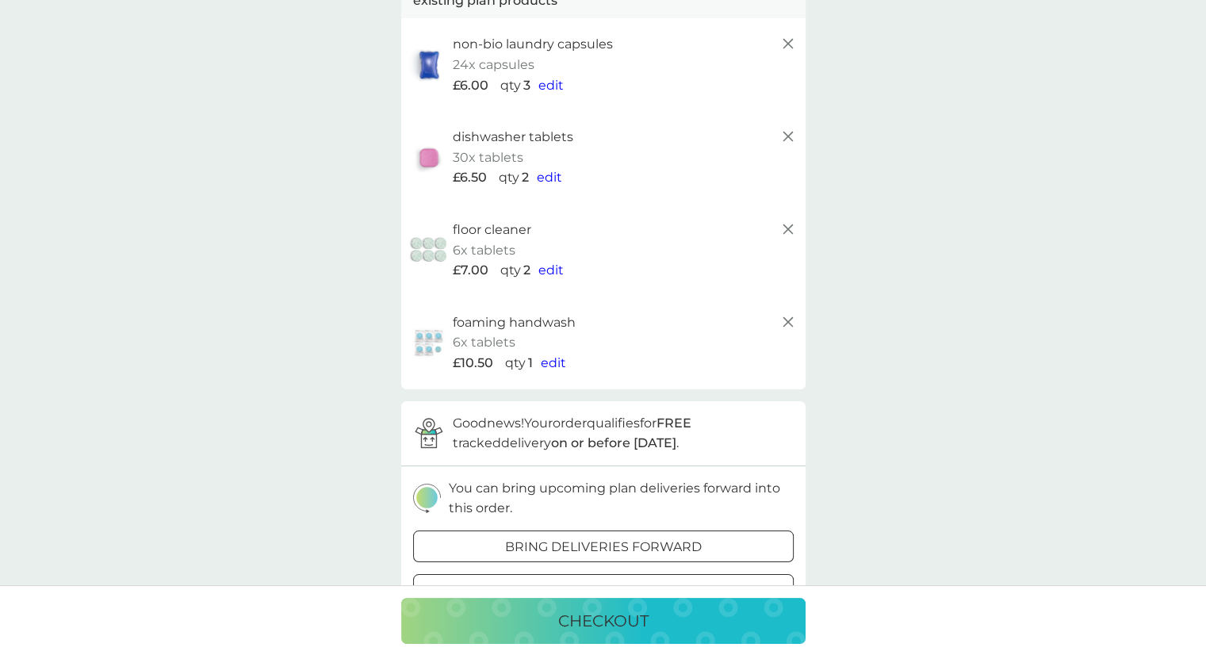
click at [602, 625] on p "checkout" at bounding box center [603, 620] width 90 height 25
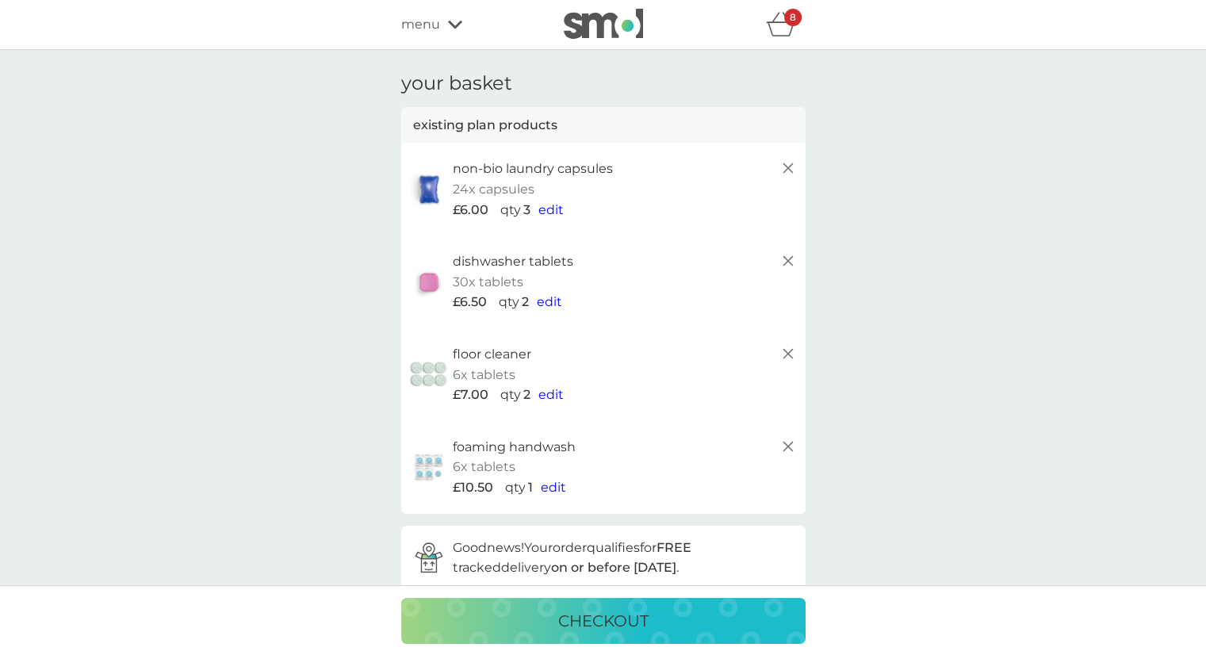
scroll to position [124, 0]
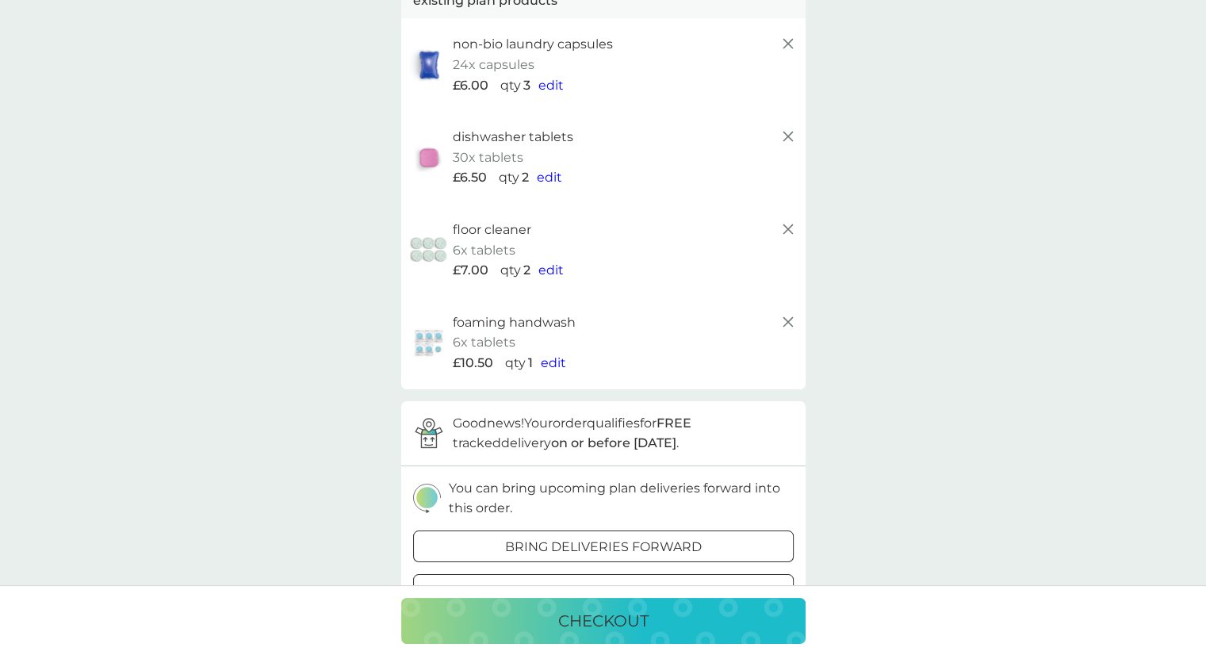
click at [549, 364] on span "edit" at bounding box center [553, 362] width 25 height 15
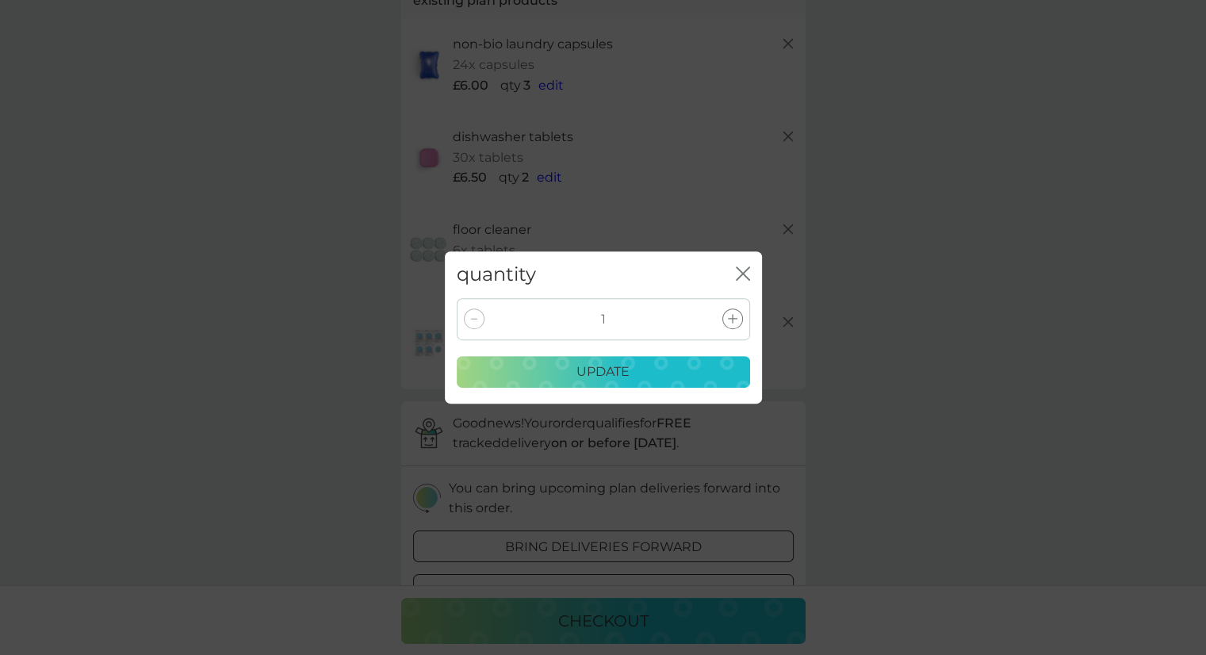
drag, startPoint x: 549, startPoint y: 364, endPoint x: 472, endPoint y: 319, distance: 89.2
click at [472, 319] on div "1 update" at bounding box center [603, 343] width 293 height 90
click at [579, 369] on p "update" at bounding box center [602, 371] width 53 height 21
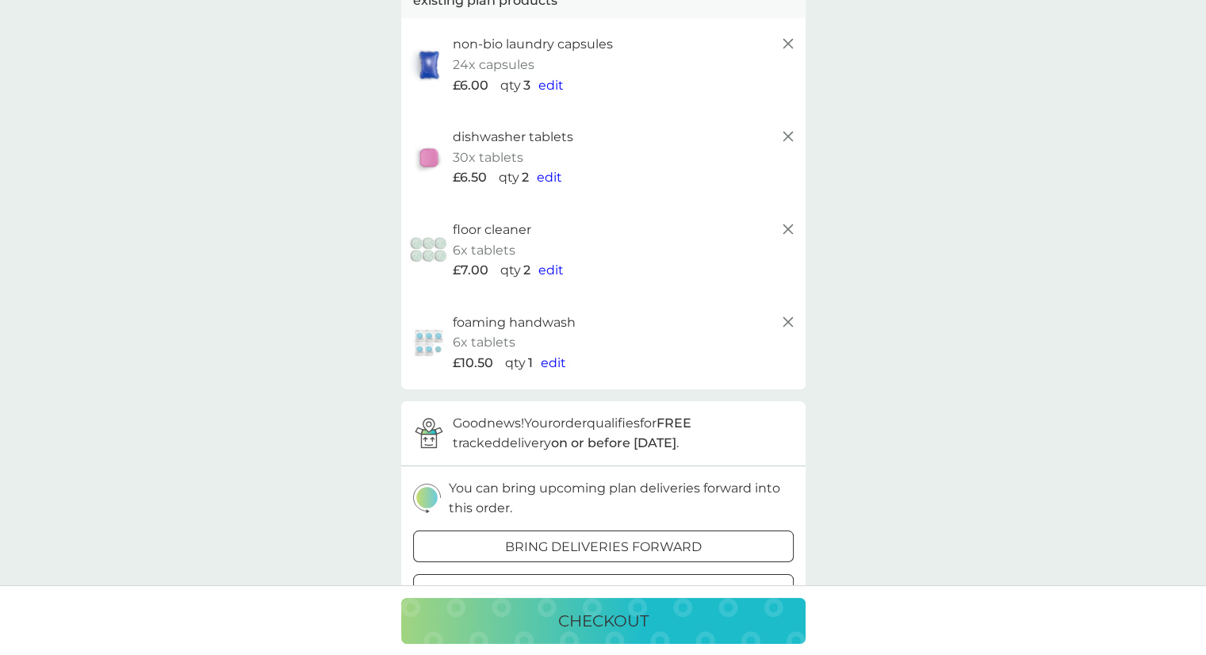
click at [789, 323] on icon at bounding box center [787, 321] width 19 height 19
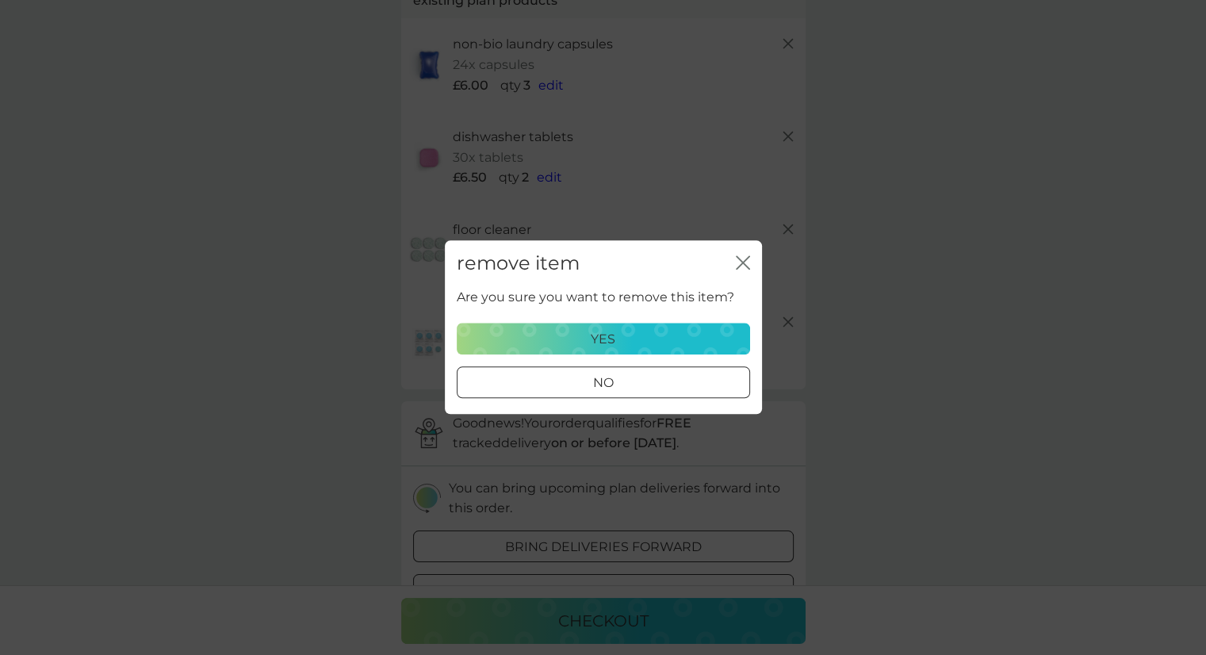
click at [594, 337] on p "yes" at bounding box center [603, 339] width 25 height 21
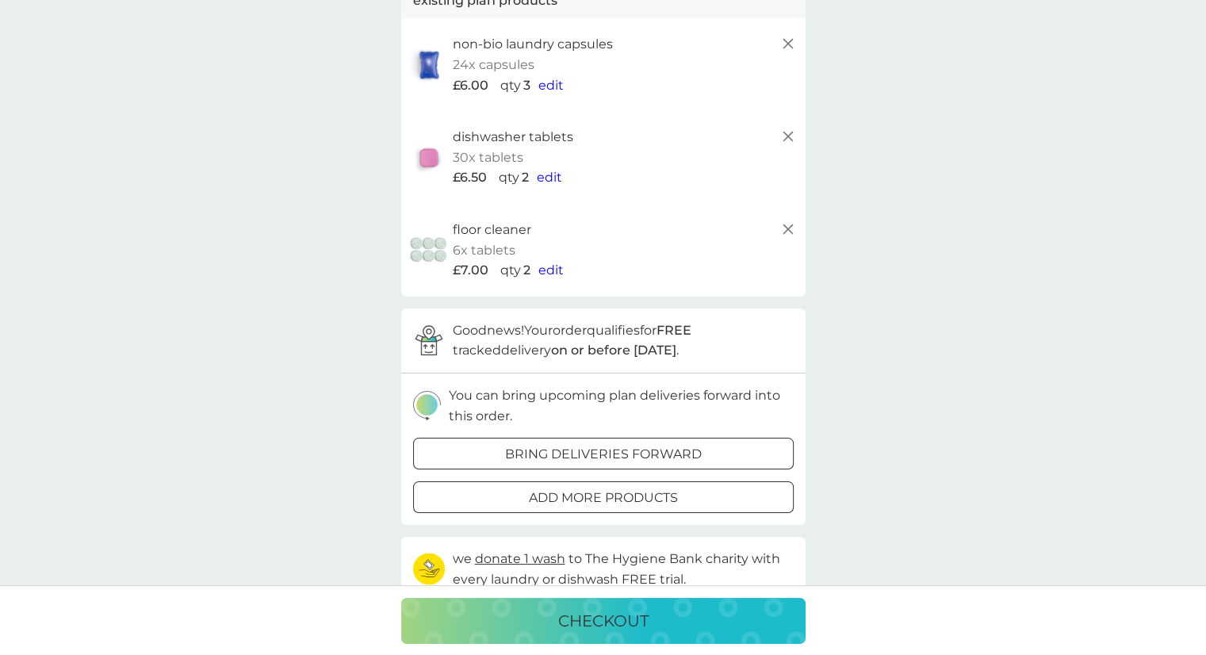
click at [601, 625] on p "checkout" at bounding box center [603, 620] width 90 height 25
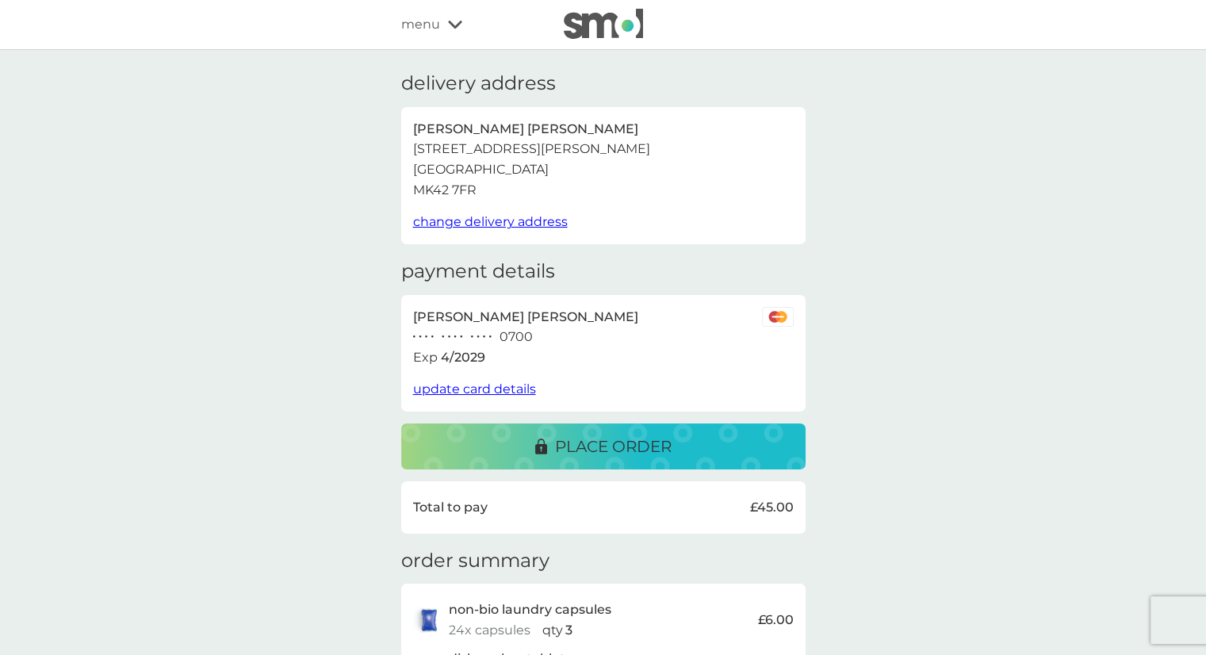
click at [604, 448] on p "place order" at bounding box center [613, 446] width 117 height 25
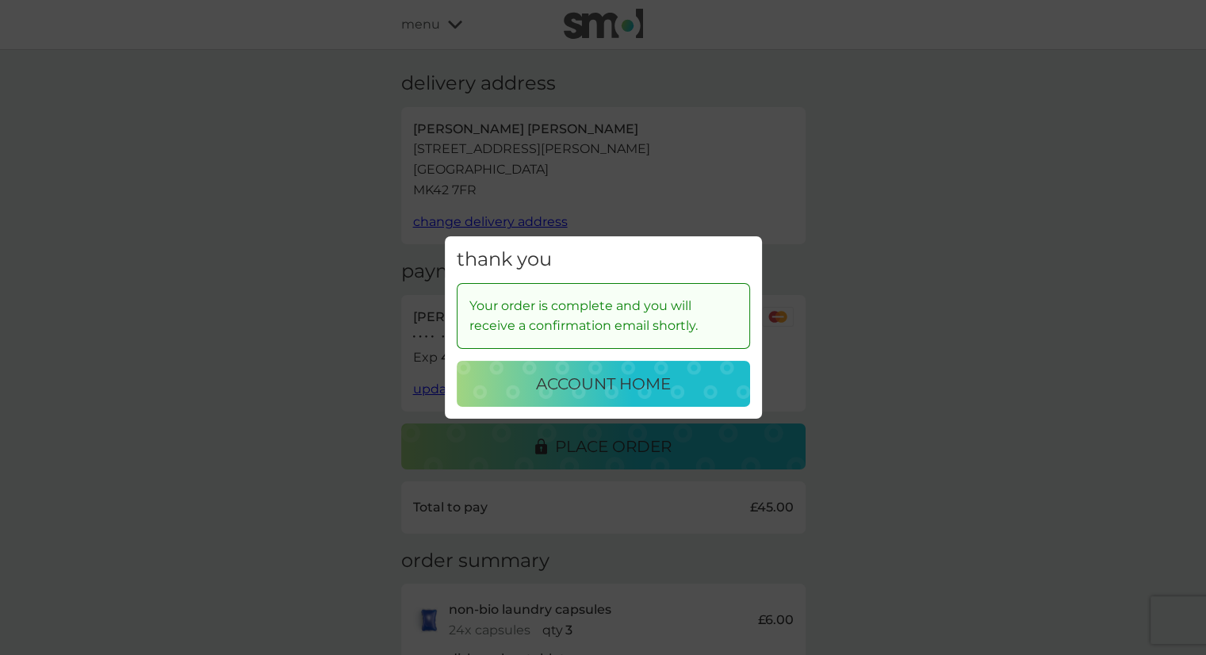
click at [606, 387] on p "account home" at bounding box center [603, 383] width 135 height 25
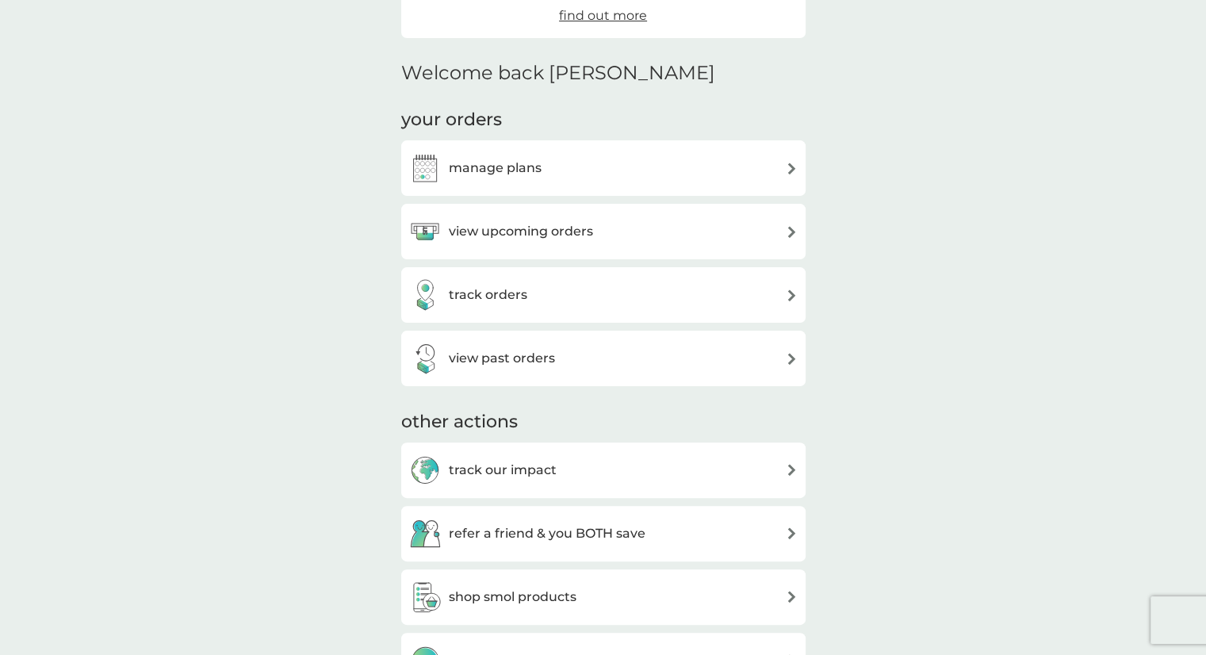
scroll to position [483, 0]
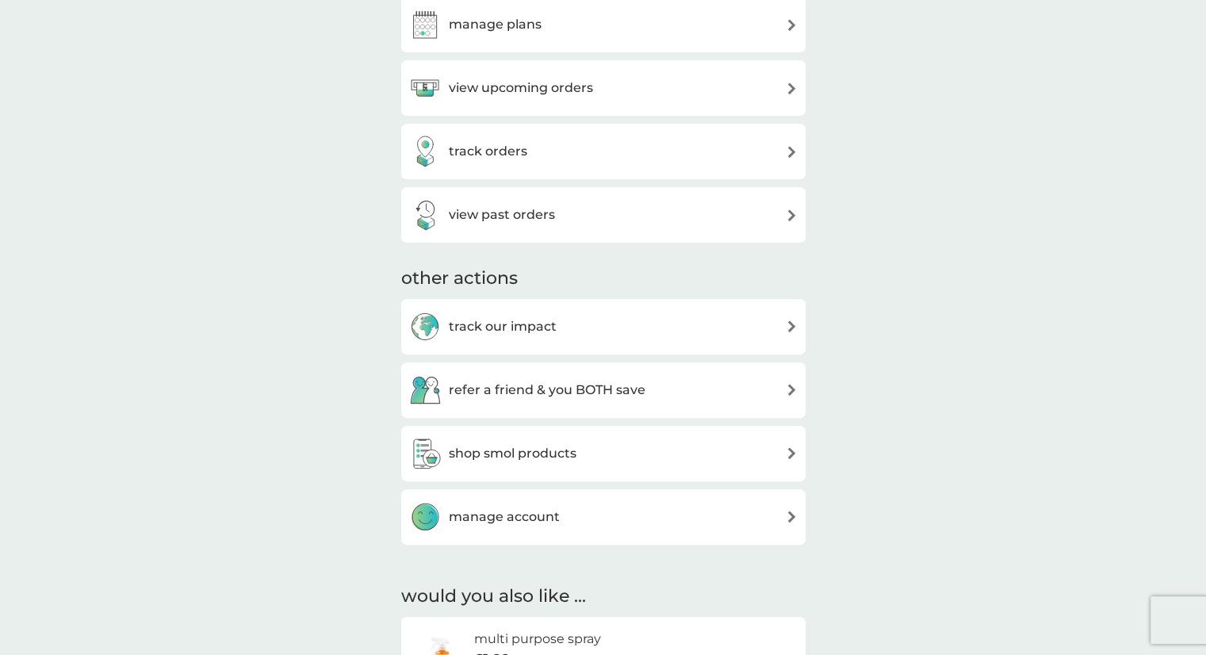
click at [520, 207] on h3 "view past orders" at bounding box center [502, 215] width 106 height 21
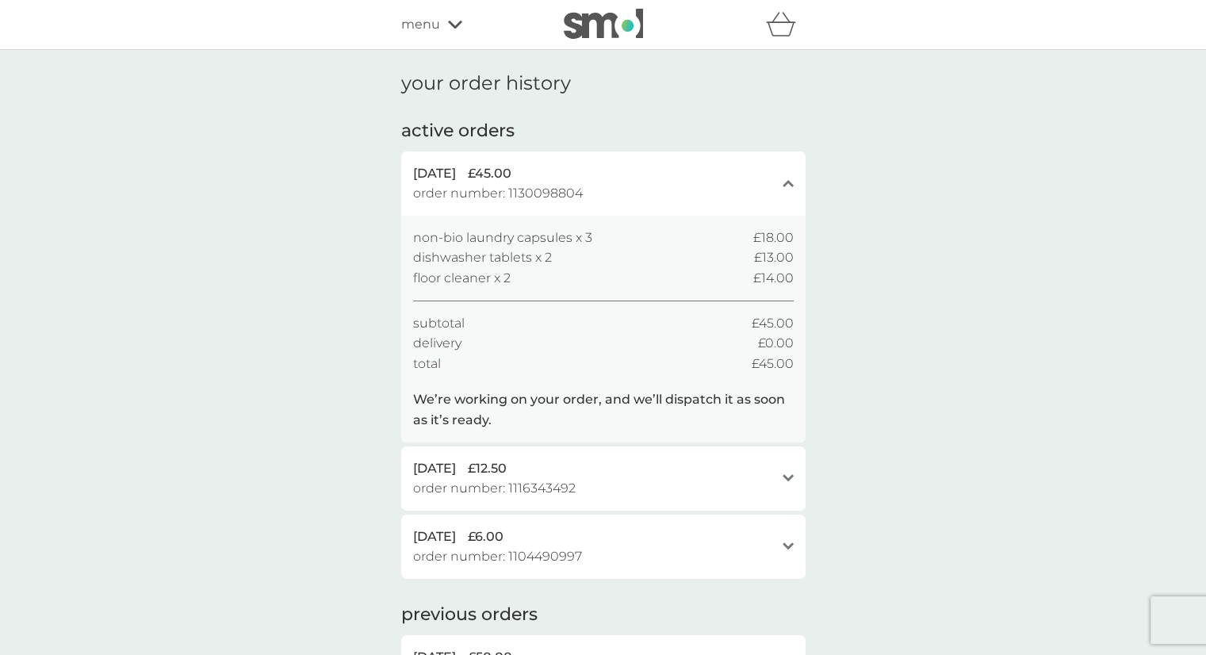
click at [786, 182] on icon at bounding box center [787, 183] width 11 height 7
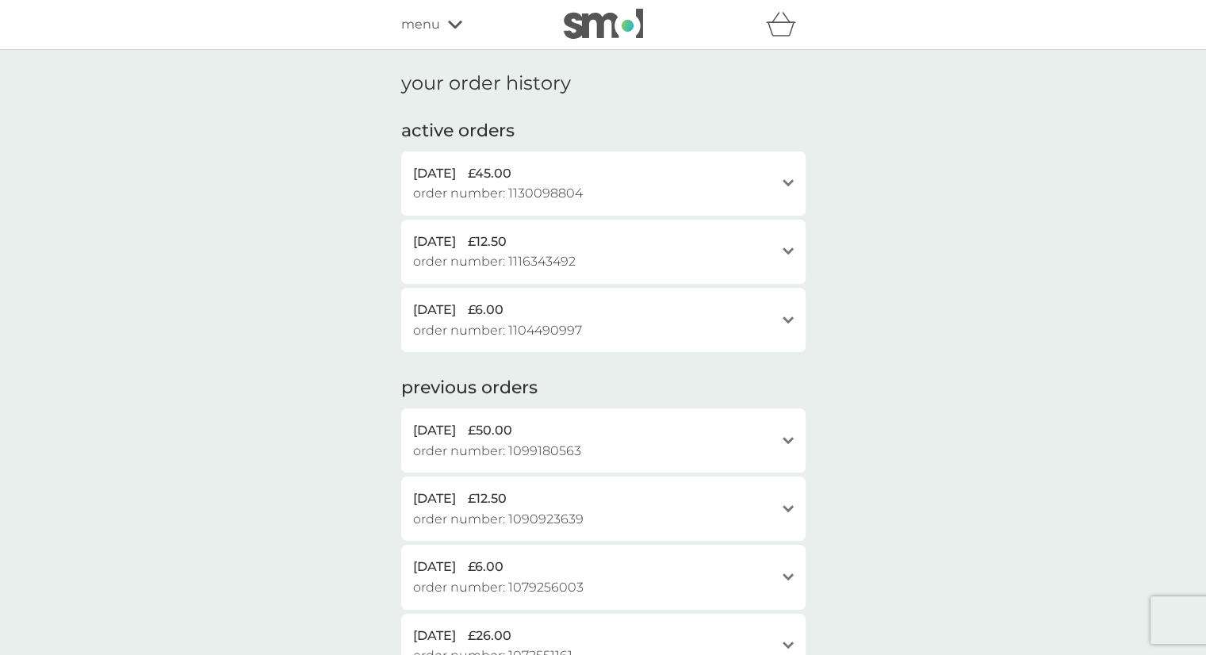
click at [786, 182] on icon "open" at bounding box center [787, 183] width 11 height 8
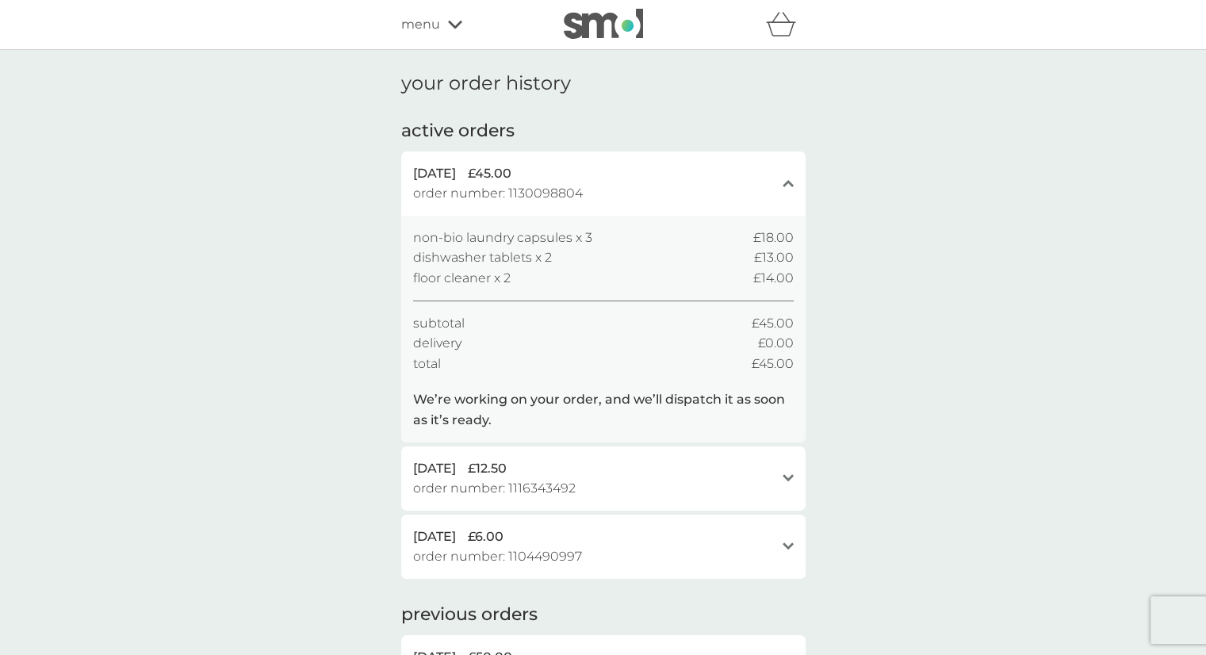
click at [485, 413] on p "We’re working on your order, and we’ll dispatch it as soon as it’s ready." at bounding box center [603, 409] width 380 height 40
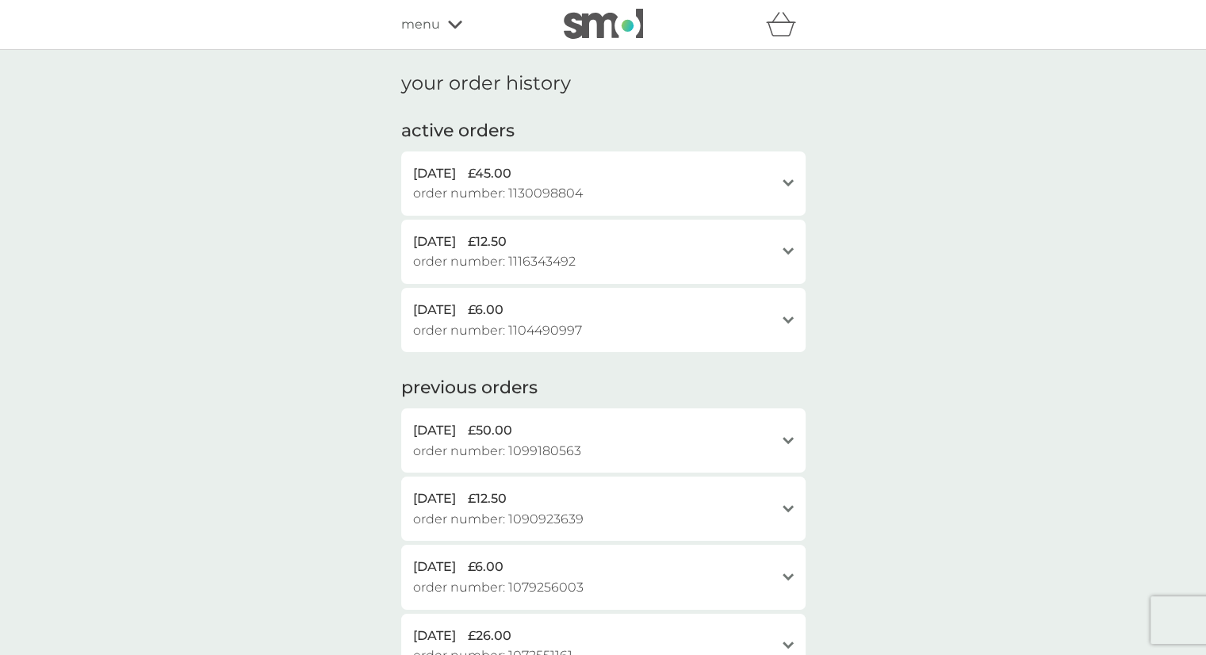
click at [509, 192] on span "order number: 1130098804" at bounding box center [498, 193] width 170 height 21
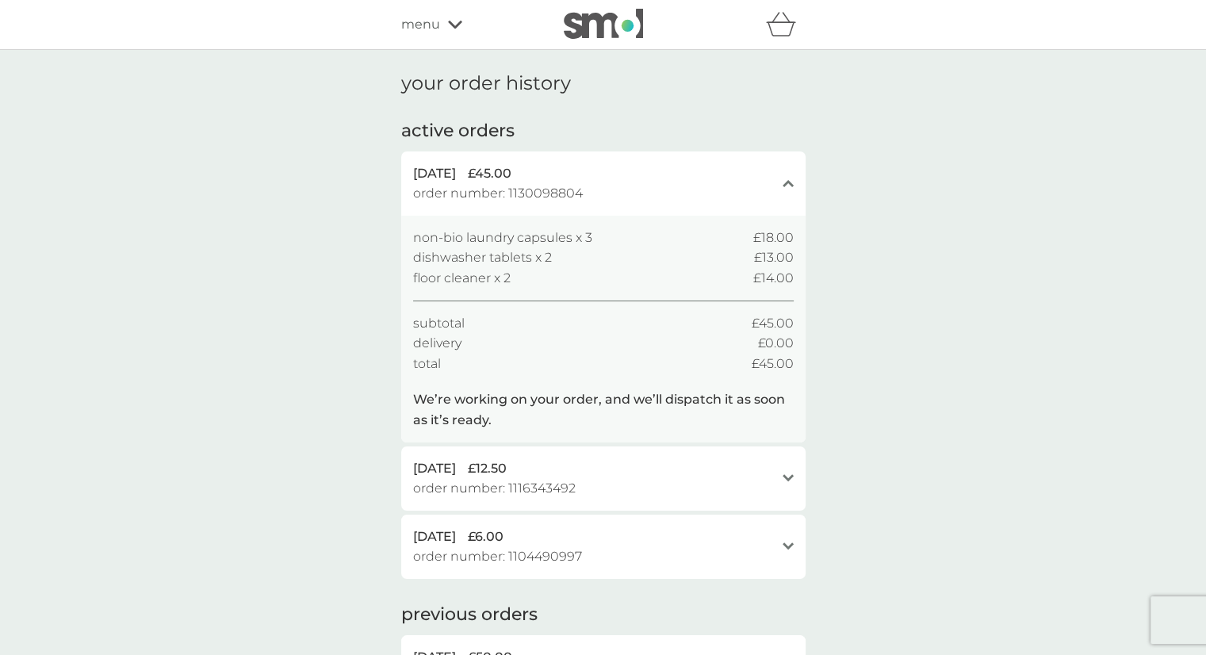
click at [545, 473] on div "[DATE] £12.50" at bounding box center [593, 468] width 361 height 21
